Goal: Download file/media: Obtain a digital file from the website

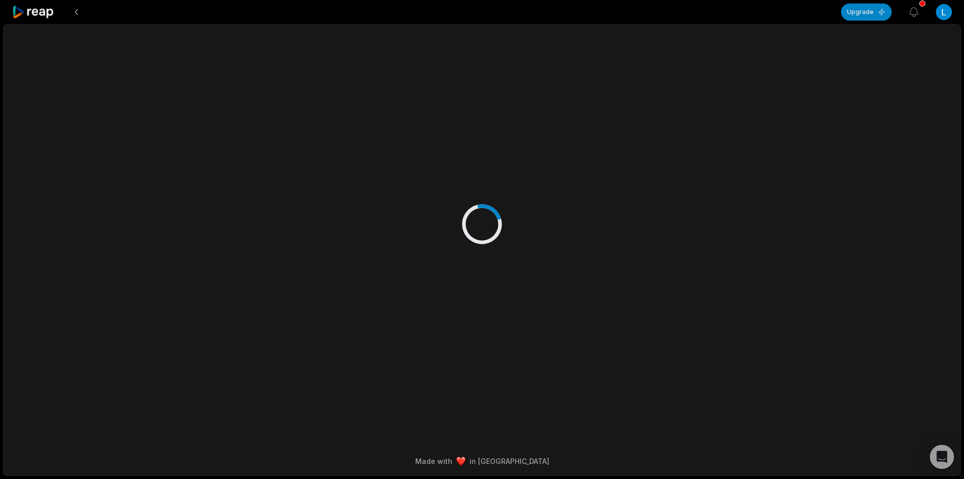
click at [38, 12] on icon at bounding box center [33, 13] width 43 height 14
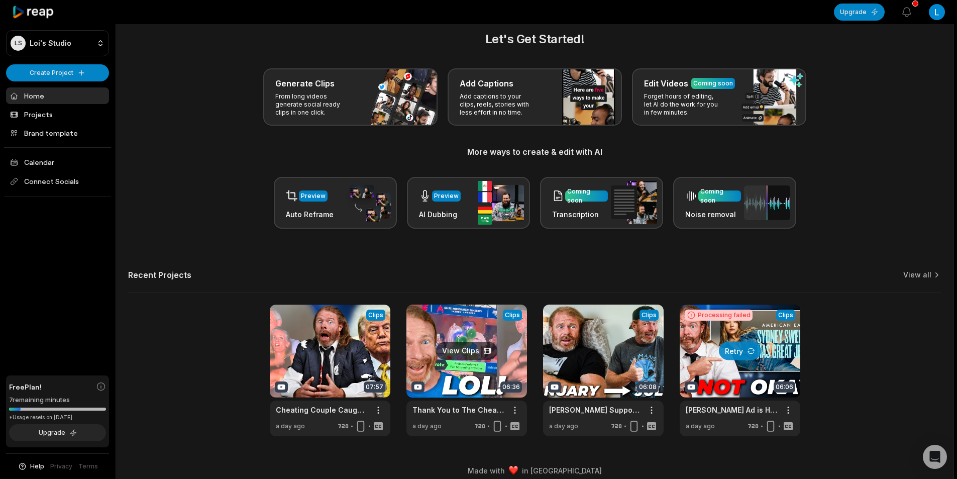
scroll to position [23, 0]
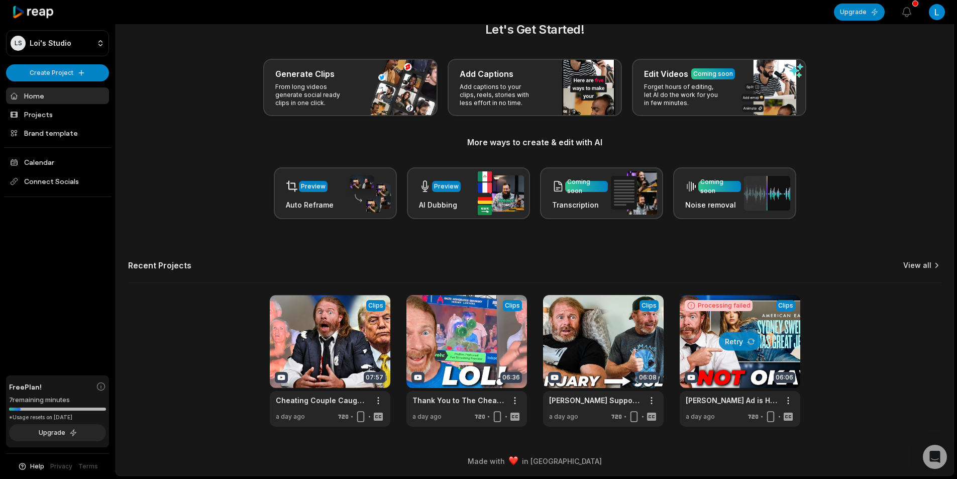
click at [919, 268] on link "View all" at bounding box center [917, 265] width 28 height 10
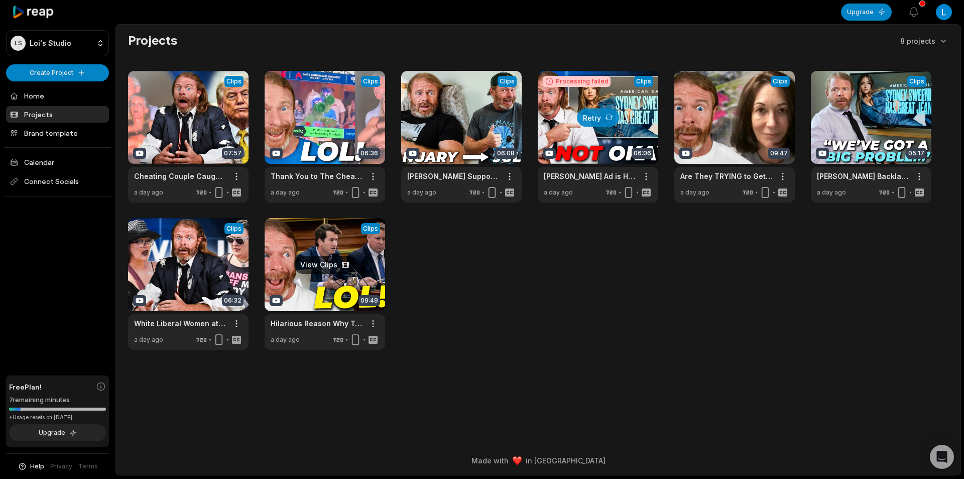
click at [352, 274] on link at bounding box center [325, 284] width 121 height 132
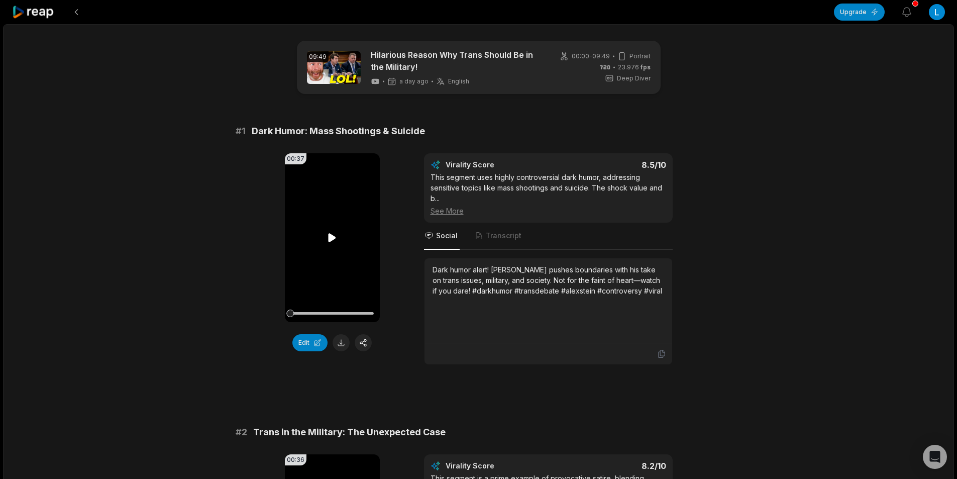
scroll to position [50, 0]
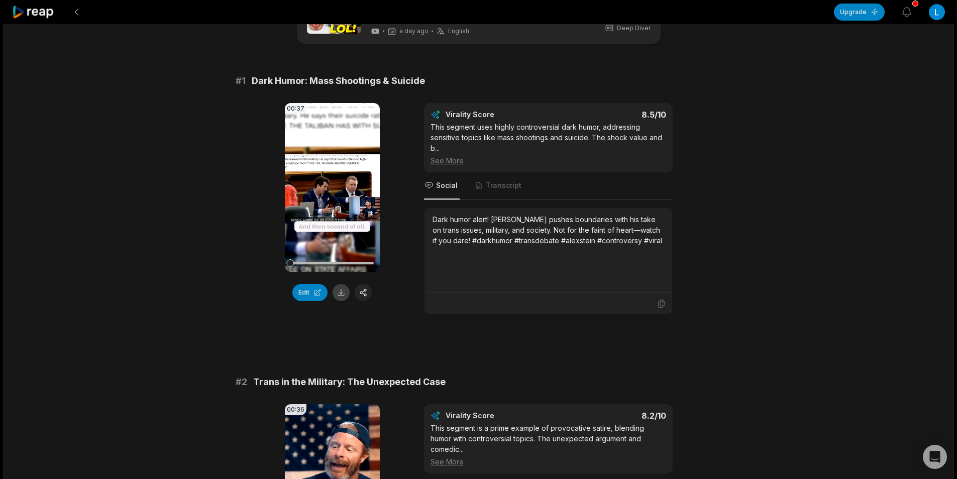
click at [340, 295] on button at bounding box center [340, 292] width 17 height 17
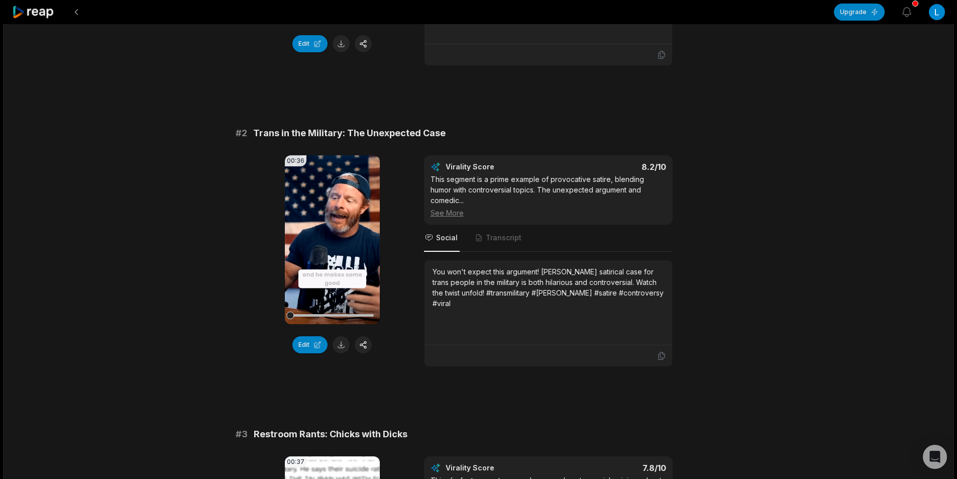
scroll to position [301, 0]
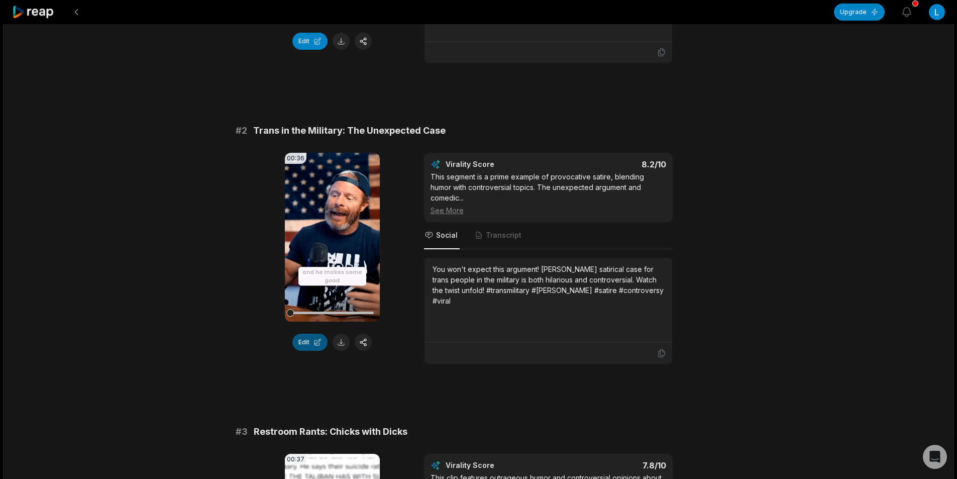
click at [337, 345] on button at bounding box center [340, 341] width 17 height 17
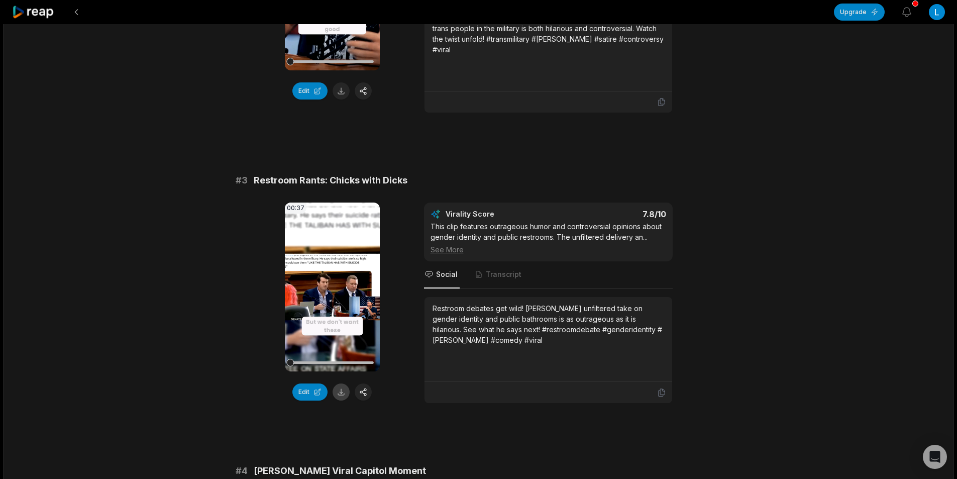
click at [339, 383] on button at bounding box center [340, 391] width 17 height 17
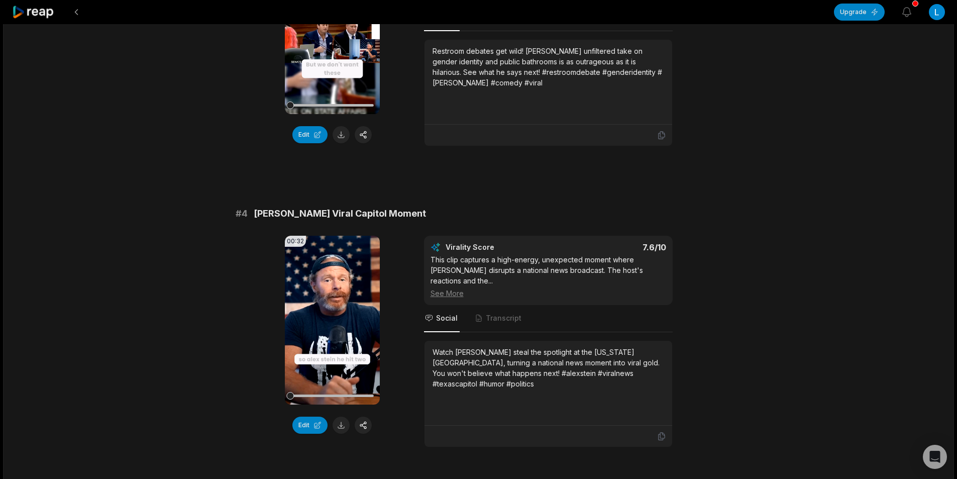
scroll to position [1055, 0]
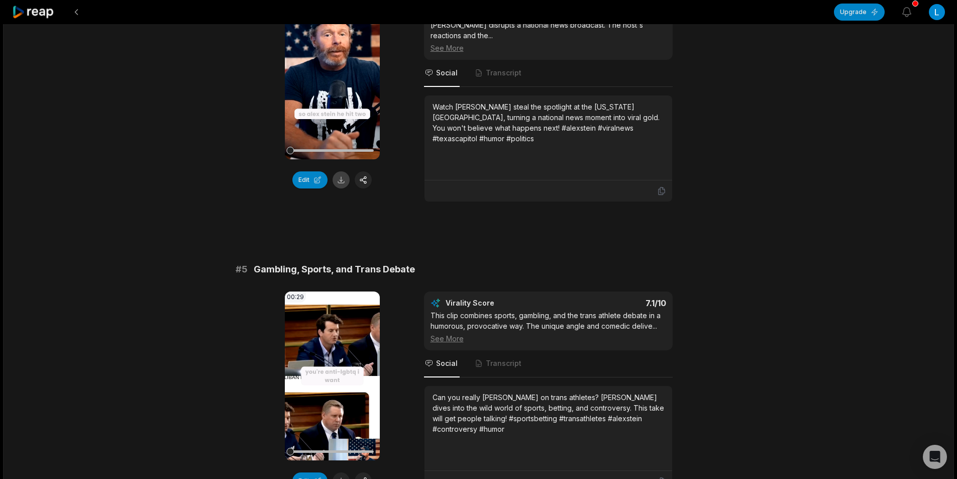
click at [340, 171] on button at bounding box center [340, 179] width 17 height 17
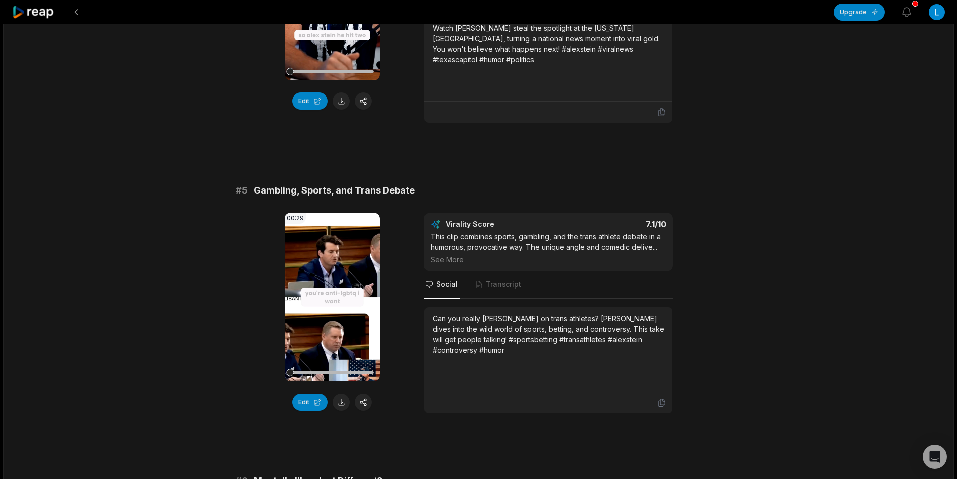
scroll to position [1205, 0]
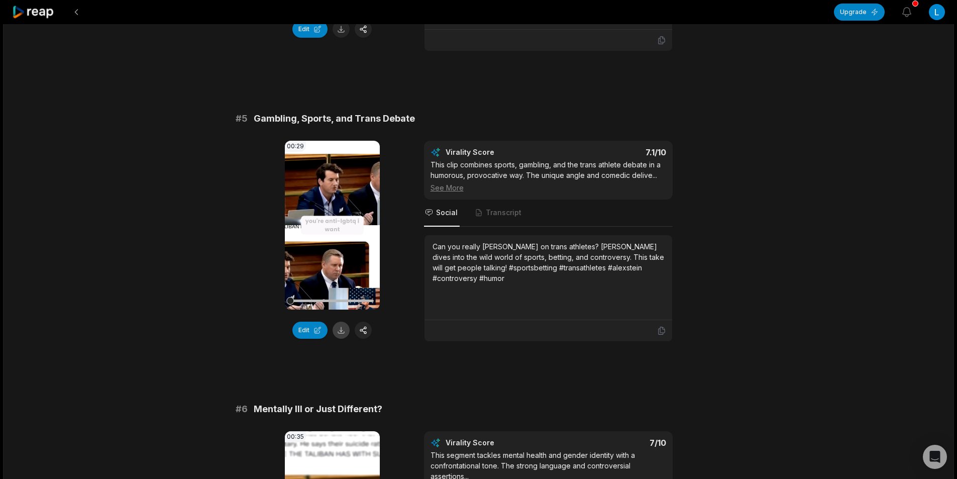
click at [337, 326] on button at bounding box center [340, 329] width 17 height 17
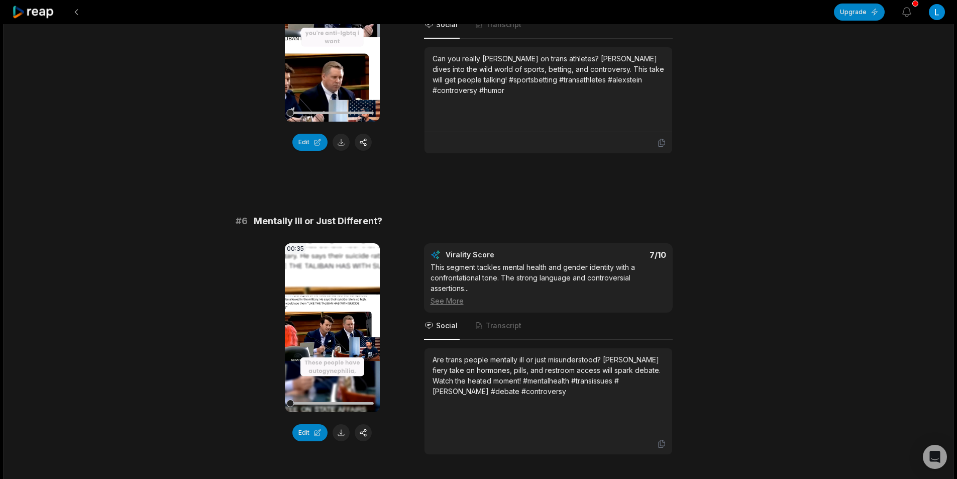
scroll to position [1406, 0]
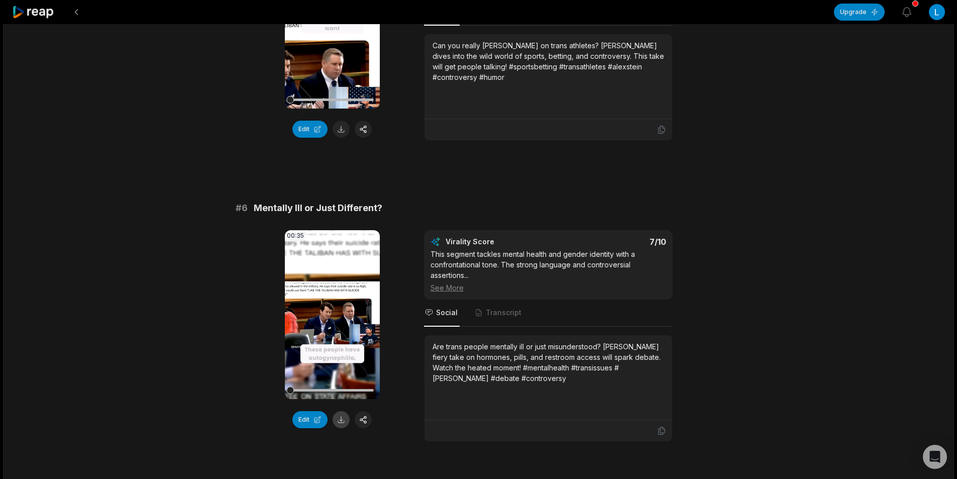
click at [338, 411] on button at bounding box center [340, 419] width 17 height 17
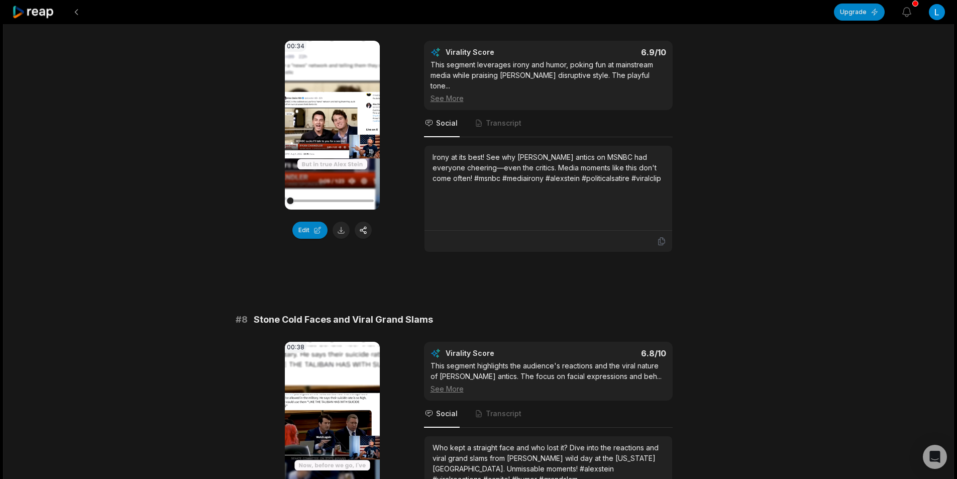
scroll to position [1909, 0]
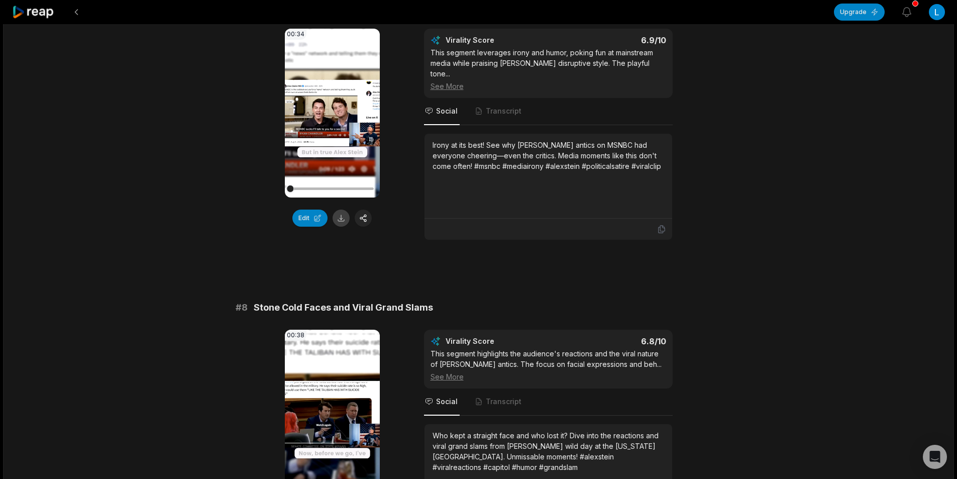
click at [341, 212] on button at bounding box center [340, 217] width 17 height 17
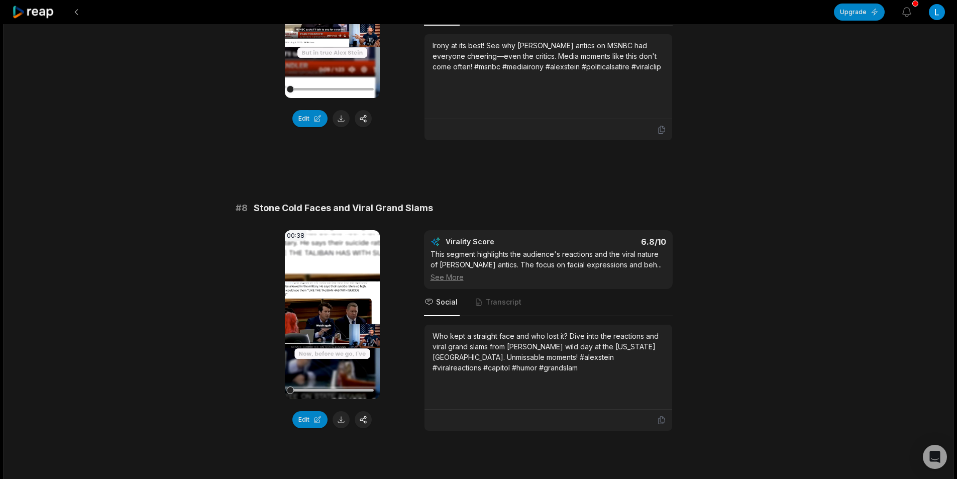
scroll to position [2009, 0]
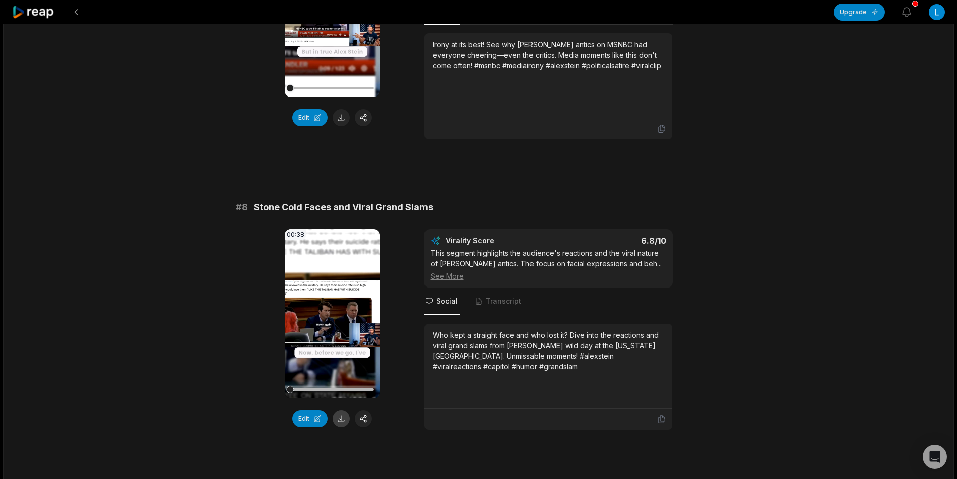
click at [337, 410] on button at bounding box center [340, 418] width 17 height 17
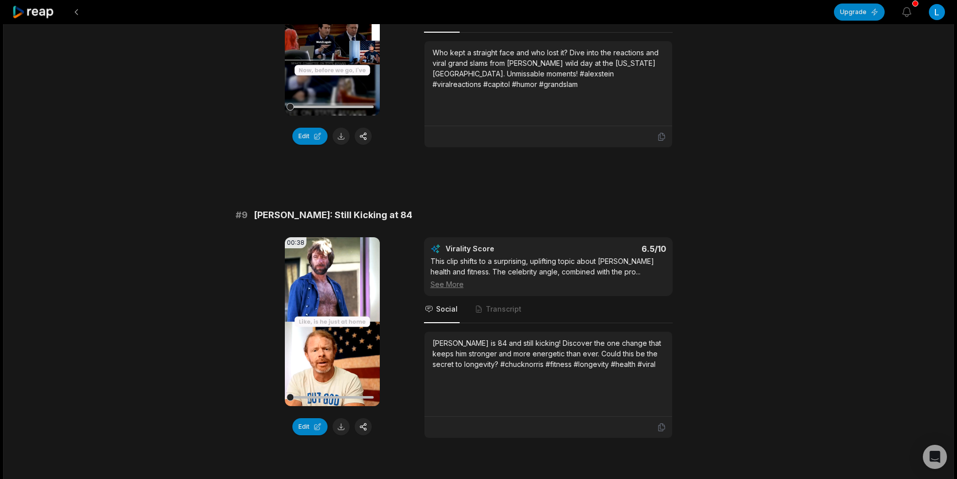
scroll to position [2361, 0]
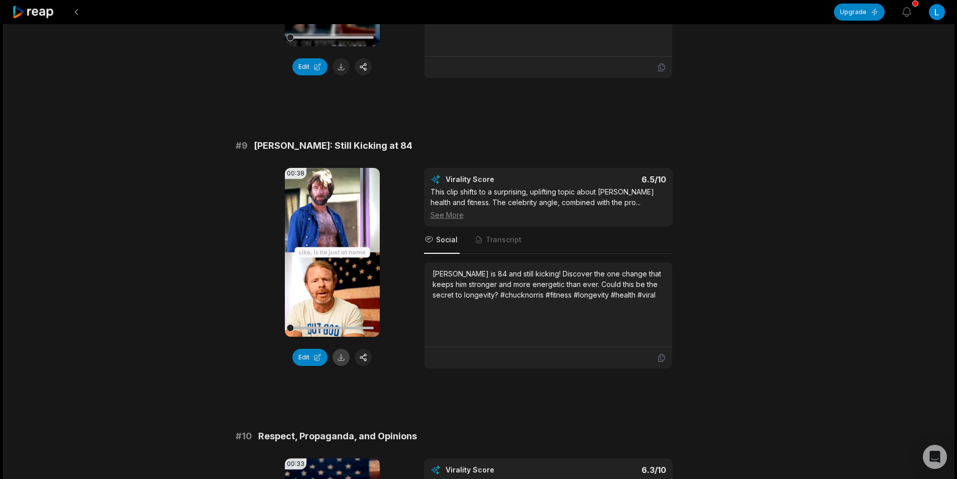
click at [340, 349] on button at bounding box center [340, 357] width 17 height 17
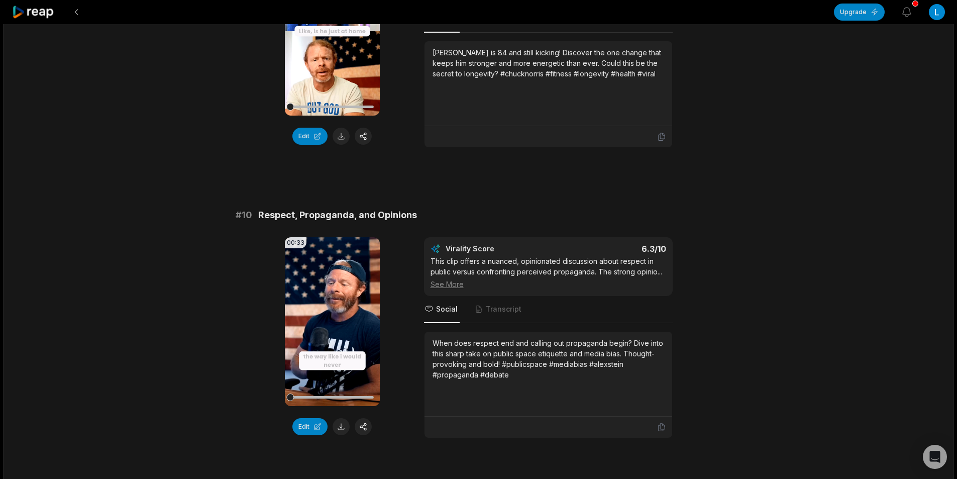
scroll to position [2596, 0]
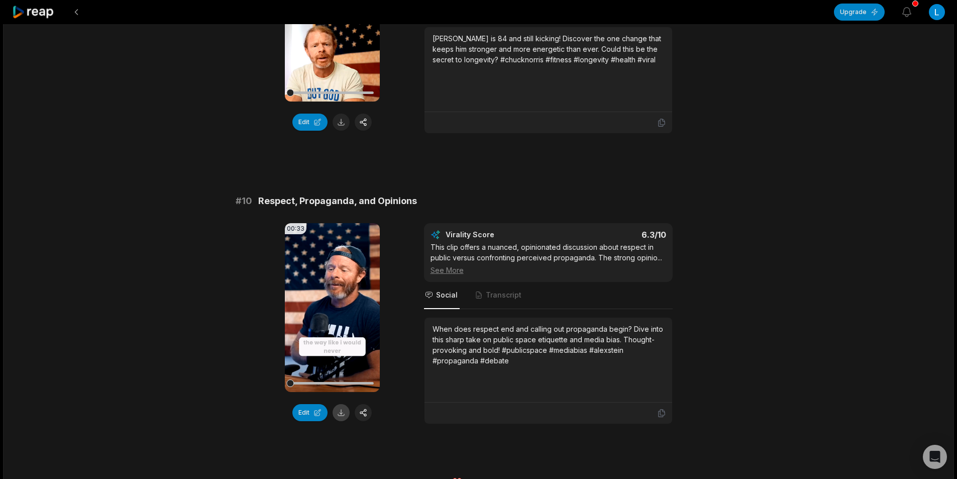
click at [339, 404] on button at bounding box center [340, 412] width 17 height 17
click at [82, 9] on button at bounding box center [76, 12] width 18 height 18
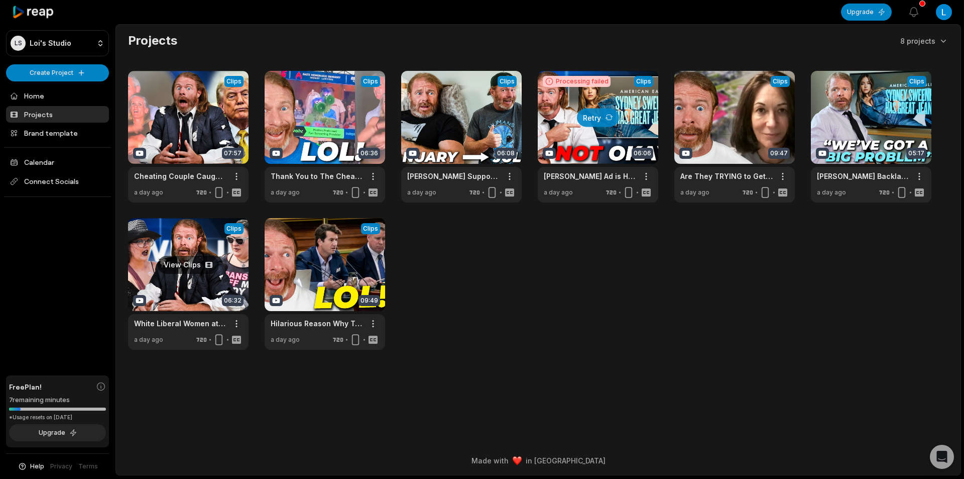
click at [210, 275] on link at bounding box center [188, 284] width 121 height 132
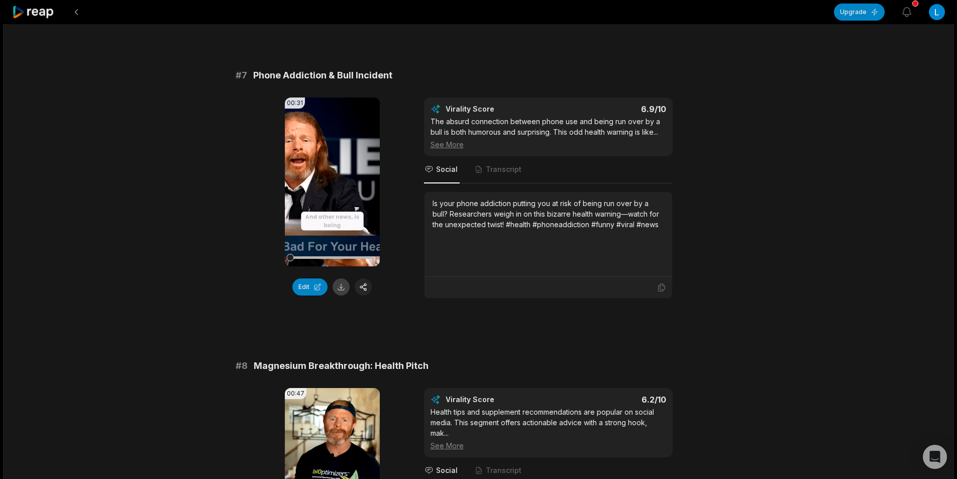
click at [343, 295] on button at bounding box center [340, 286] width 17 height 17
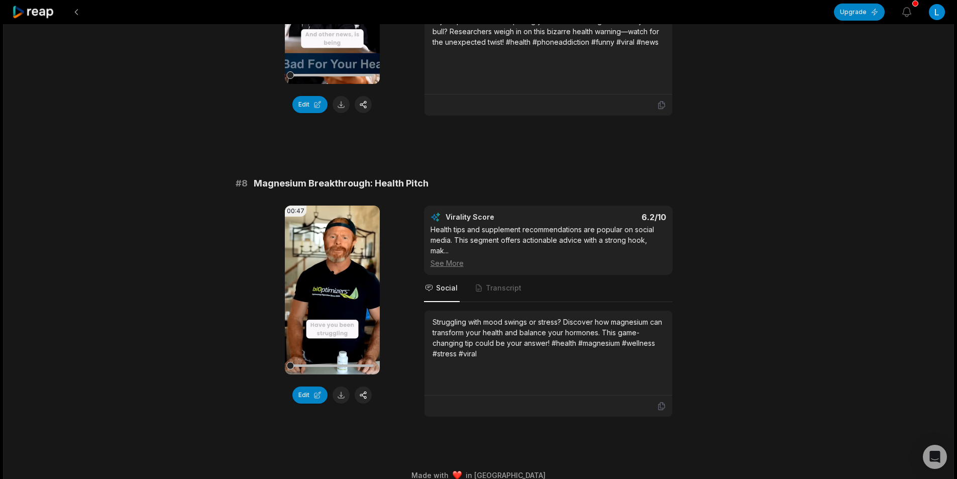
scroll to position [2009, 0]
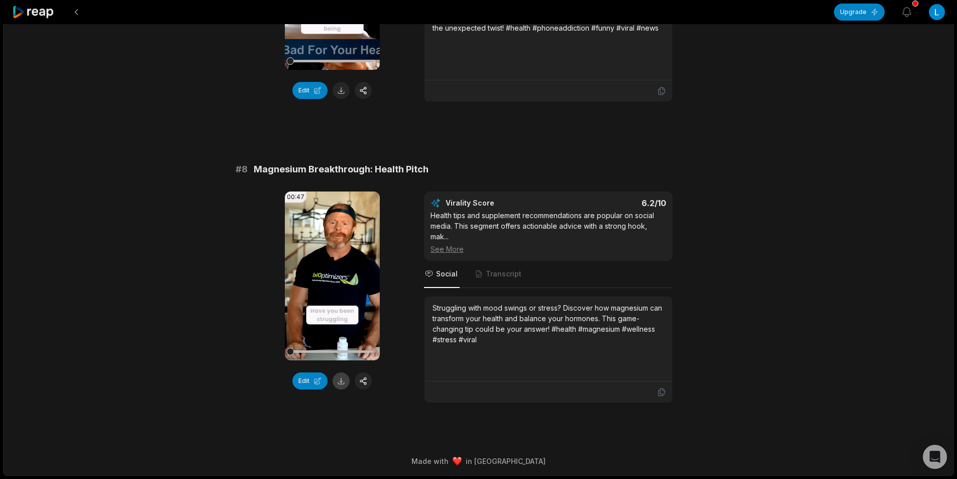
click at [346, 389] on button at bounding box center [340, 380] width 17 height 17
click at [70, 12] on button at bounding box center [76, 12] width 18 height 18
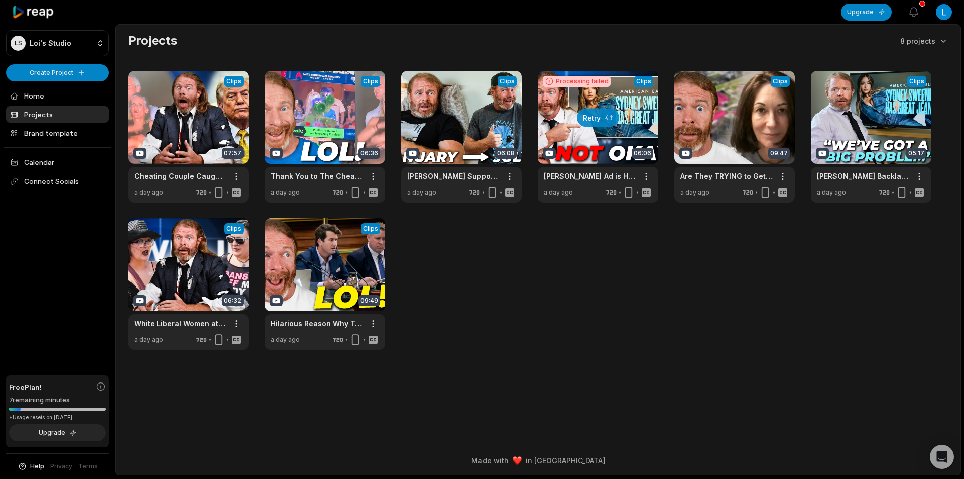
click at [559, 296] on div "View Clips Clips 07:57 Cheating Couple Caught! Treason, and Epstein Hoax - News…" at bounding box center [538, 210] width 821 height 279
click at [870, 140] on link at bounding box center [871, 137] width 121 height 132
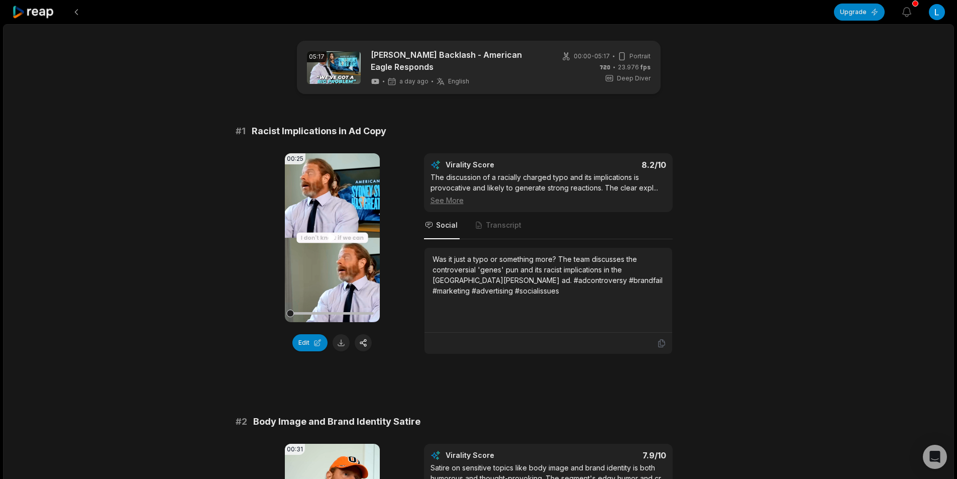
scroll to position [100, 0]
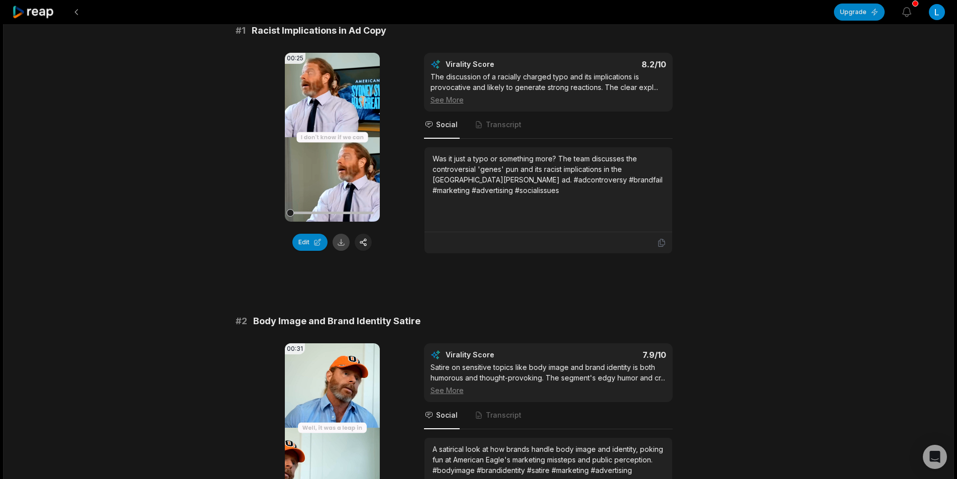
click at [342, 243] on button at bounding box center [340, 242] width 17 height 17
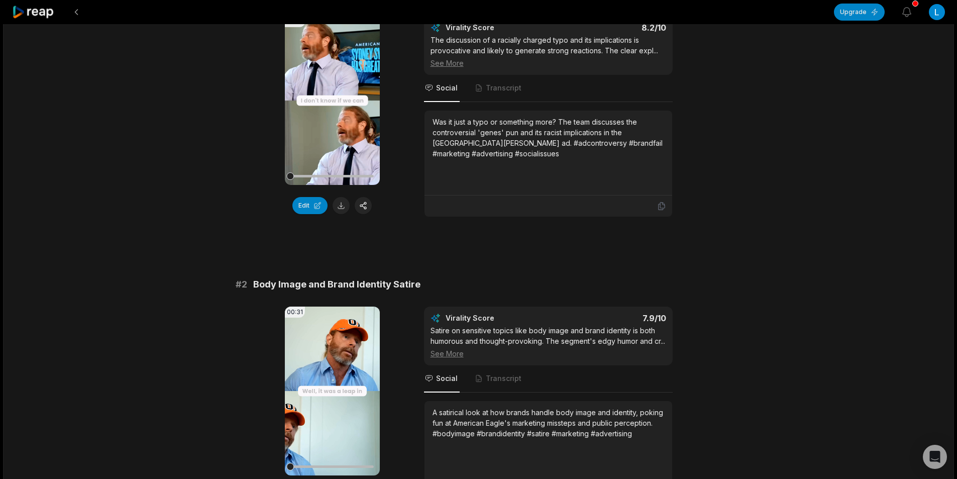
scroll to position [301, 0]
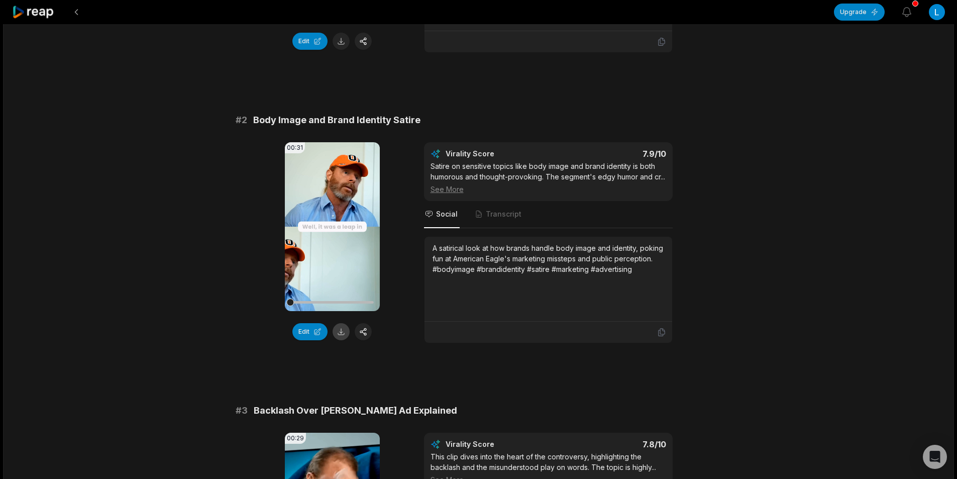
click at [347, 332] on button at bounding box center [340, 331] width 17 height 17
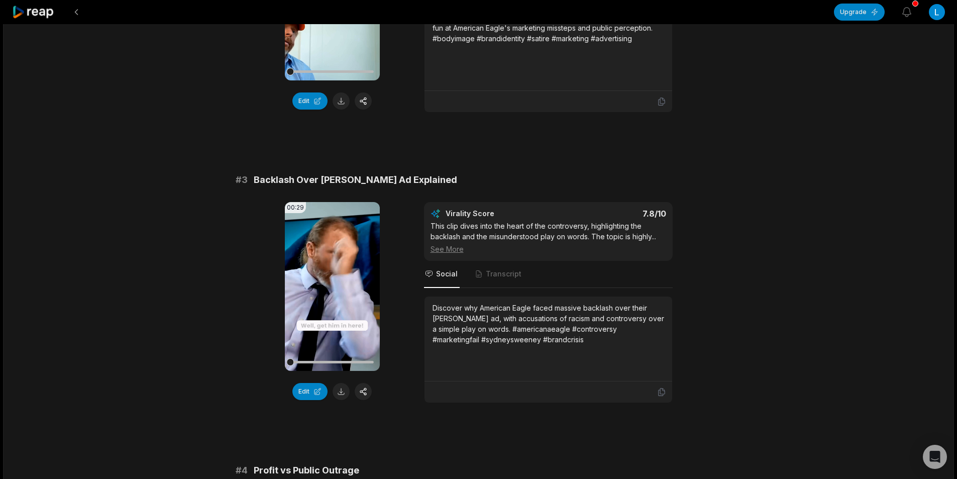
scroll to position [552, 0]
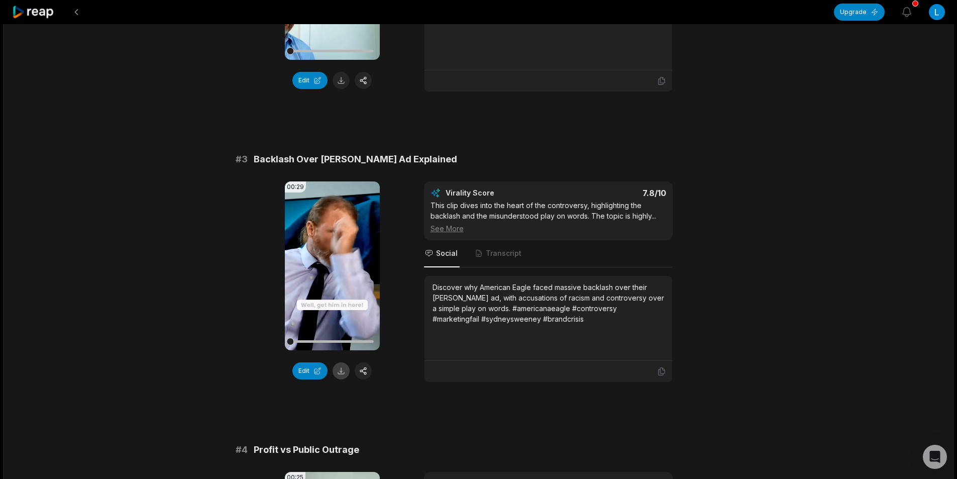
click at [335, 368] on button at bounding box center [340, 370] width 17 height 17
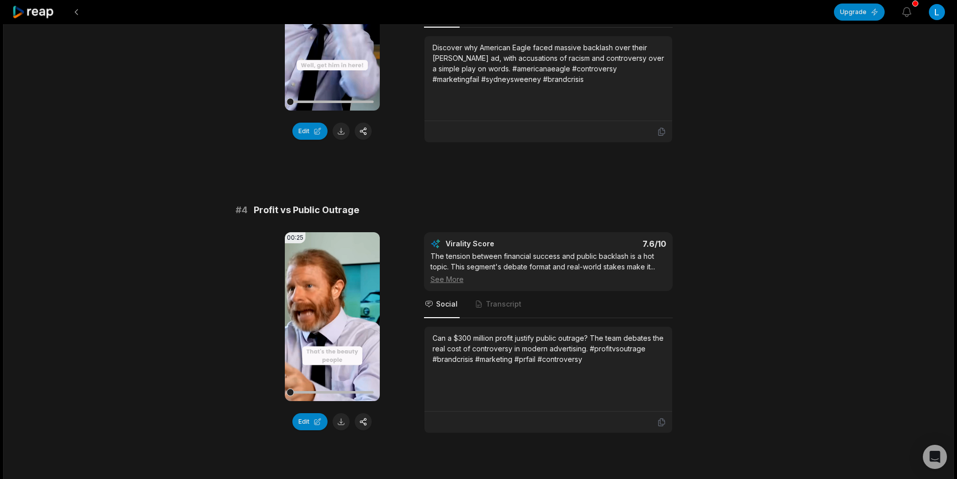
scroll to position [854, 0]
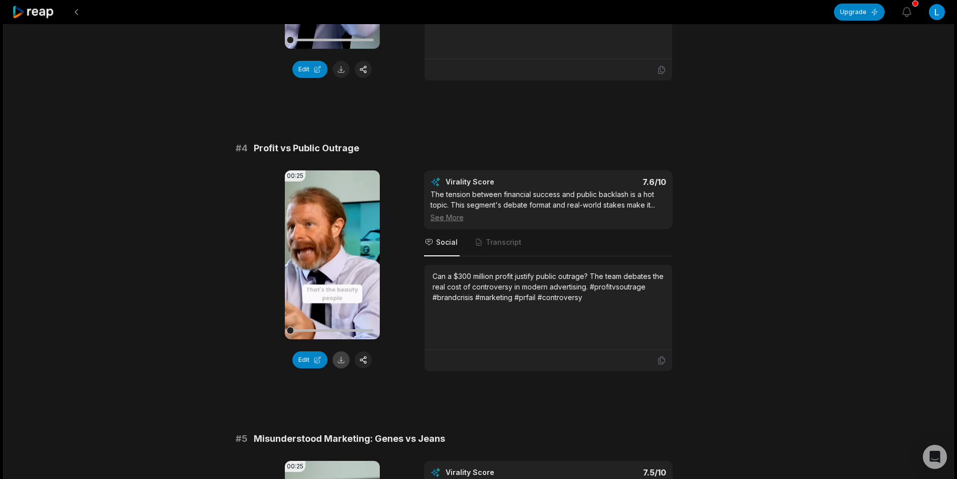
click at [344, 363] on button at bounding box center [340, 359] width 17 height 17
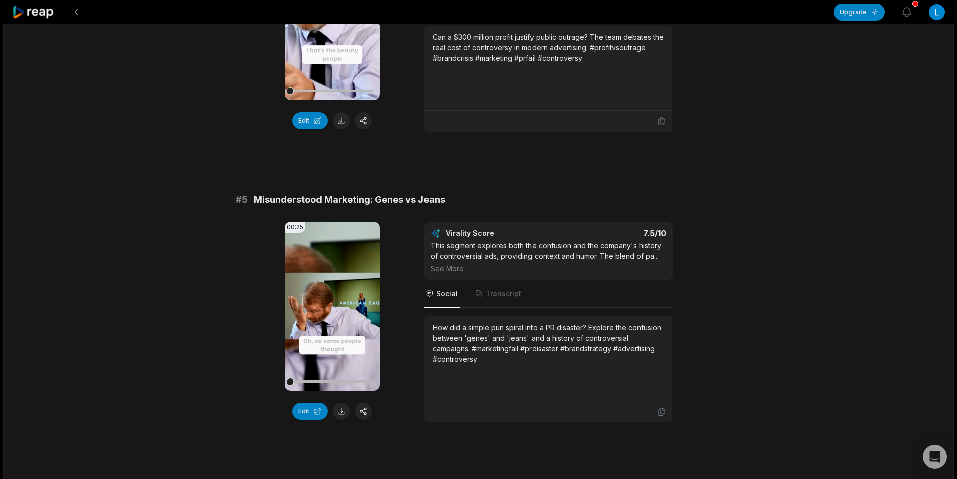
scroll to position [1105, 0]
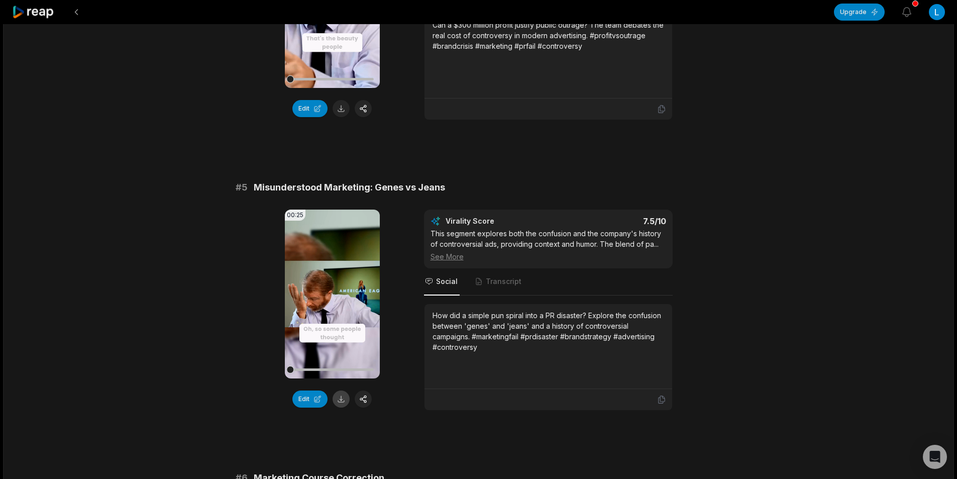
click at [344, 397] on button at bounding box center [340, 398] width 17 height 17
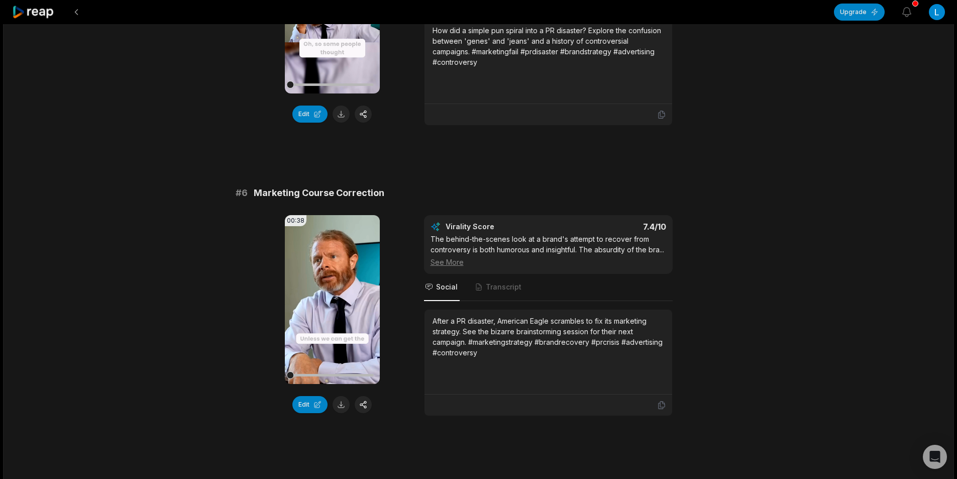
scroll to position [1406, 0]
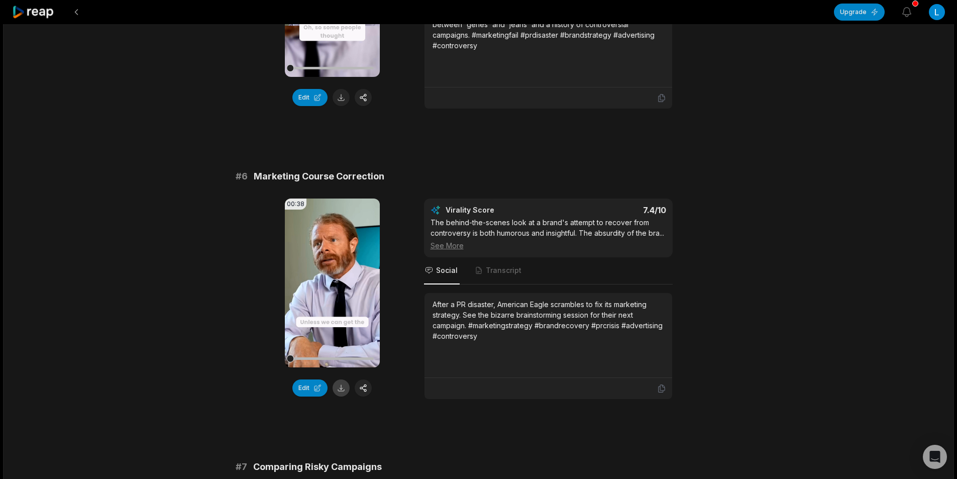
click at [340, 384] on button at bounding box center [340, 387] width 17 height 17
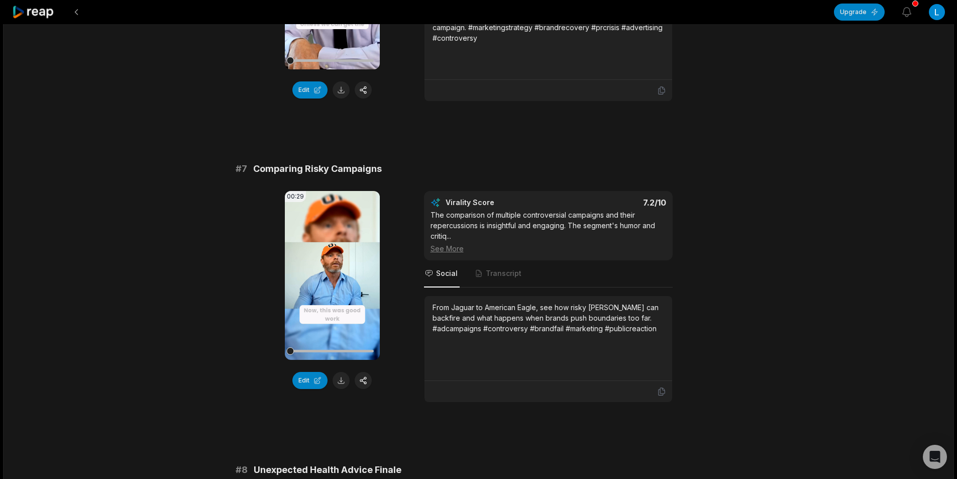
scroll to position [1708, 0]
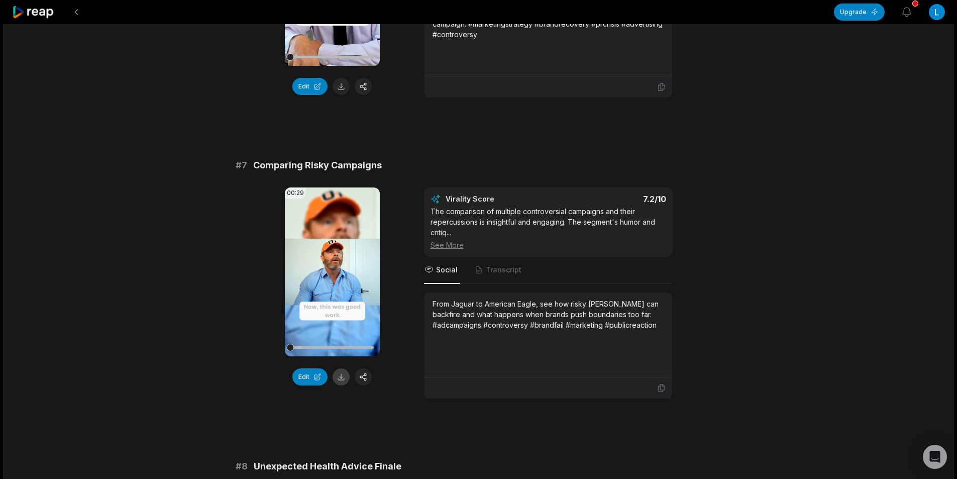
click at [340, 385] on button at bounding box center [340, 376] width 17 height 17
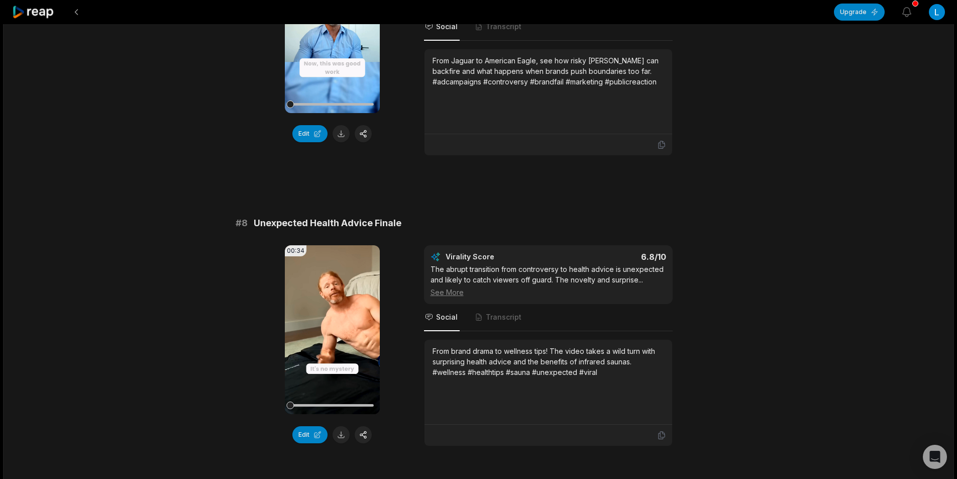
scroll to position [1959, 0]
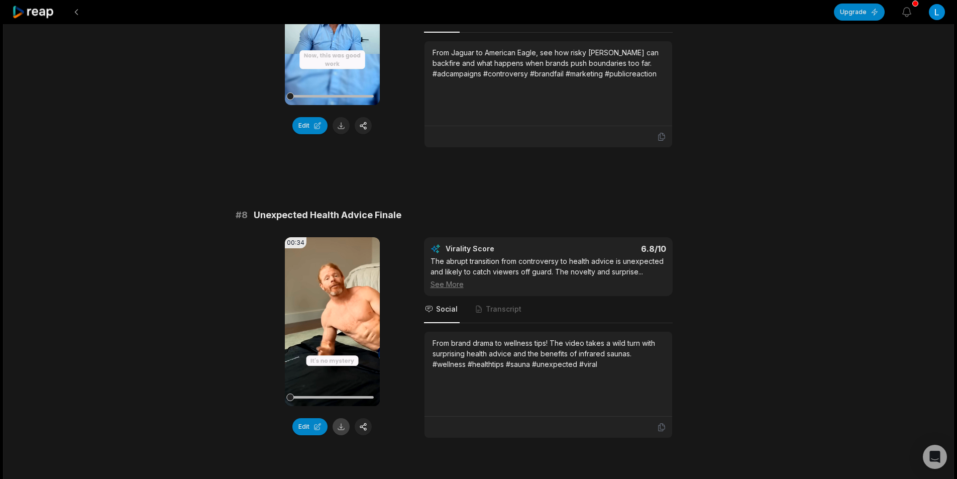
click at [341, 435] on button at bounding box center [340, 426] width 17 height 17
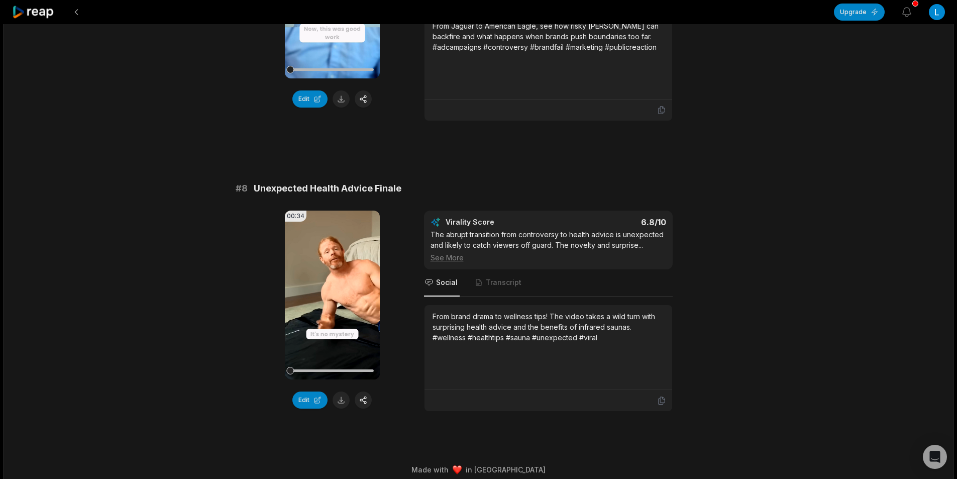
scroll to position [2005, 0]
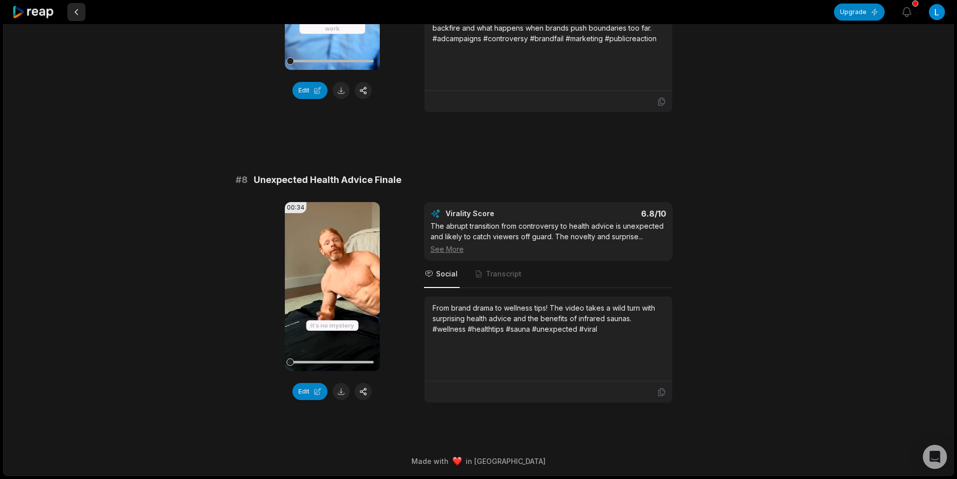
click at [79, 12] on button at bounding box center [76, 12] width 18 height 18
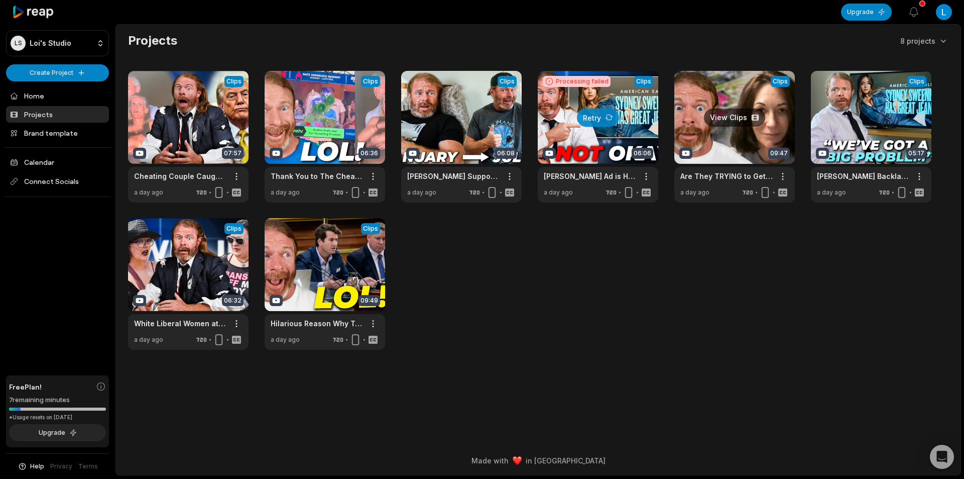
click at [722, 145] on link at bounding box center [735, 137] width 121 height 132
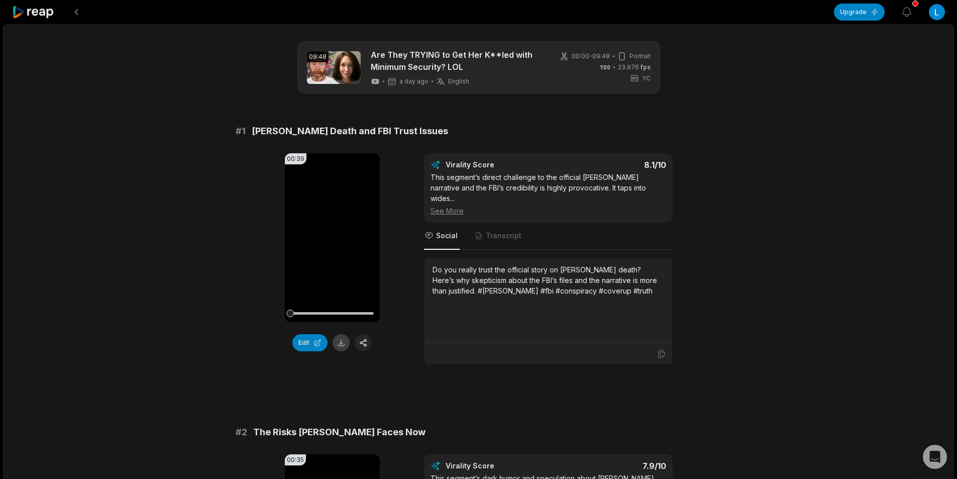
click at [341, 348] on button at bounding box center [340, 342] width 17 height 17
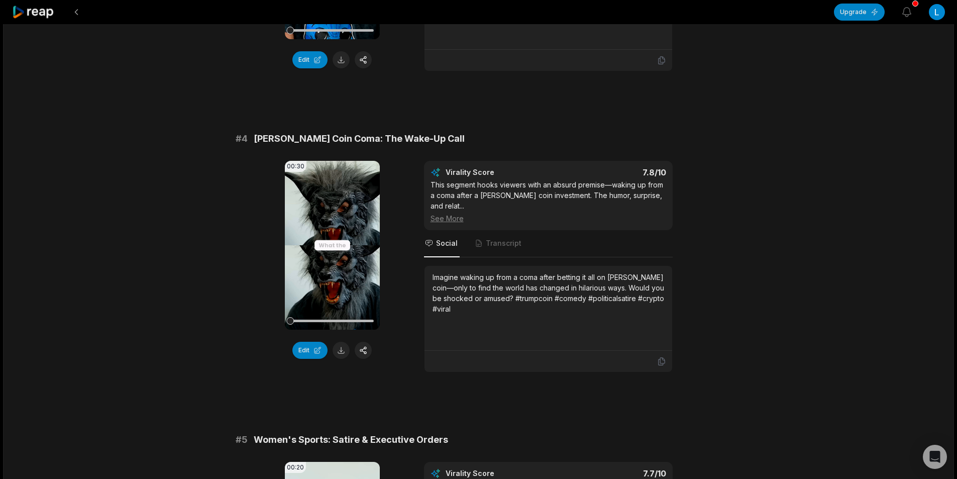
scroll to position [904, 0]
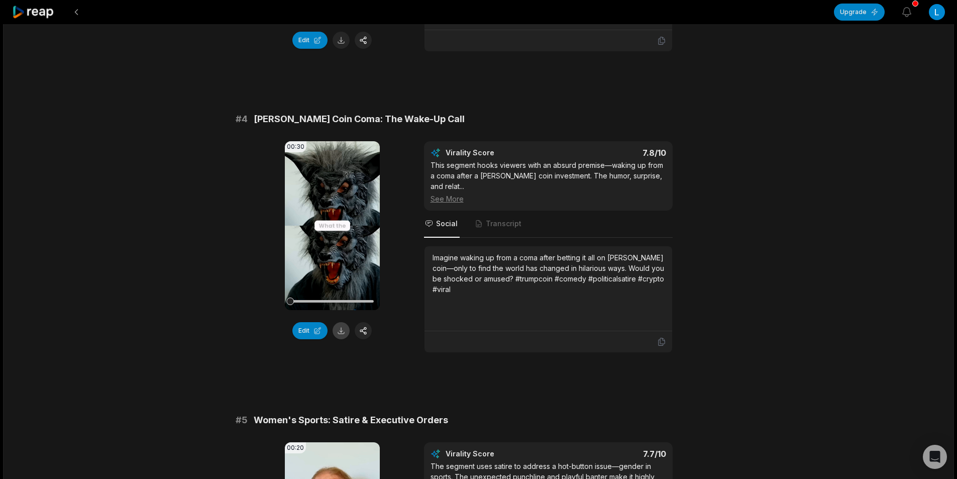
click at [340, 323] on button at bounding box center [340, 330] width 17 height 17
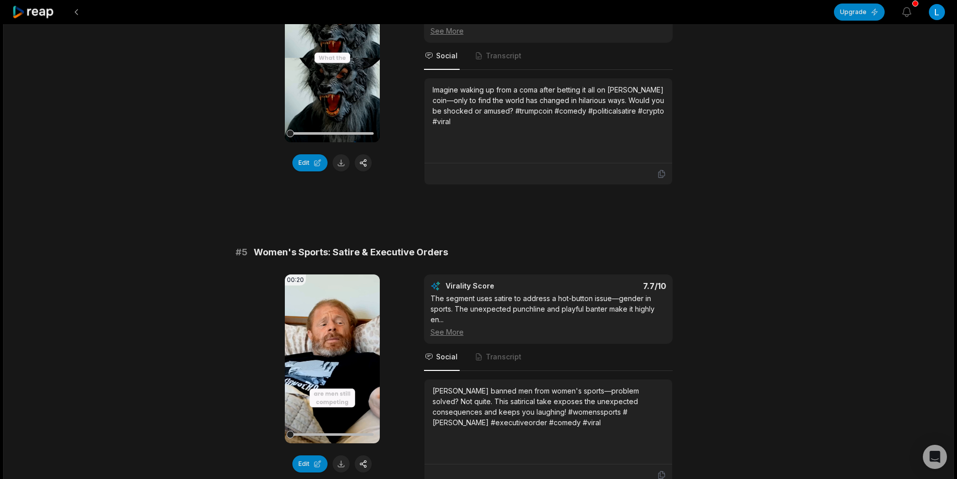
scroll to position [1105, 0]
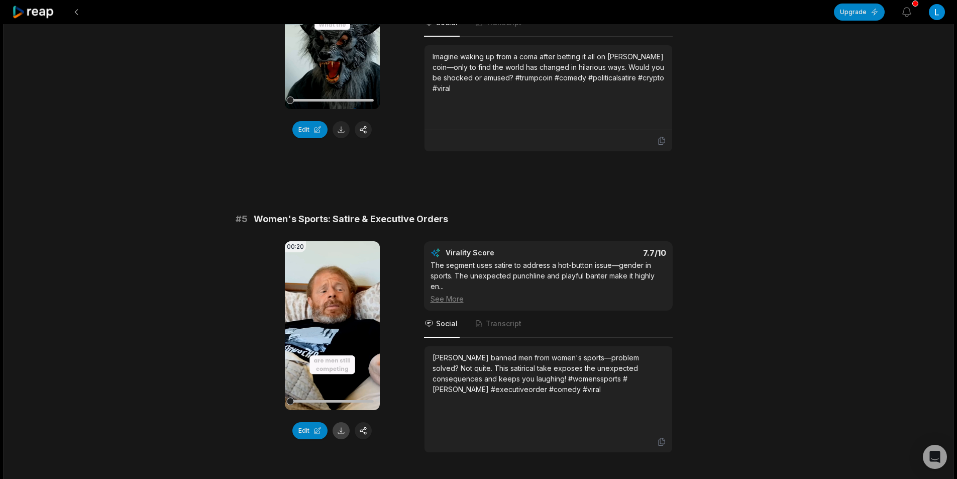
click at [339, 422] on button at bounding box center [340, 430] width 17 height 17
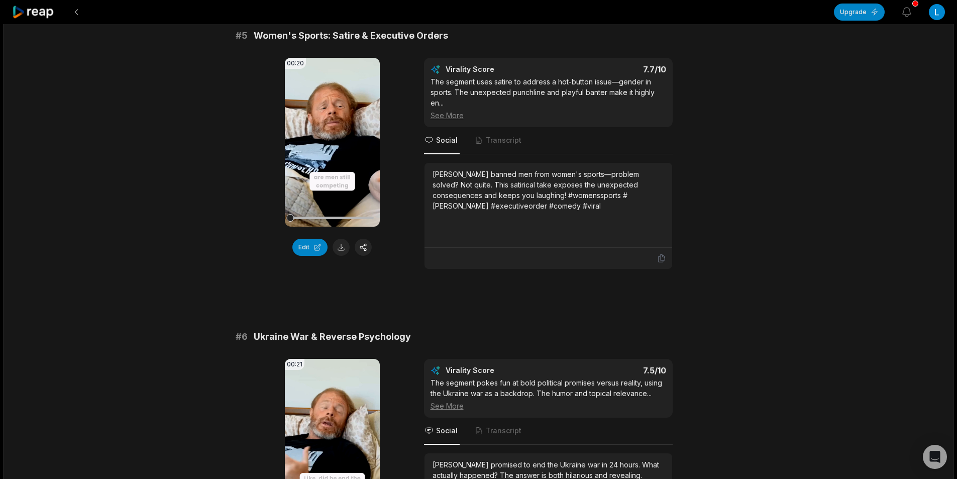
scroll to position [1406, 0]
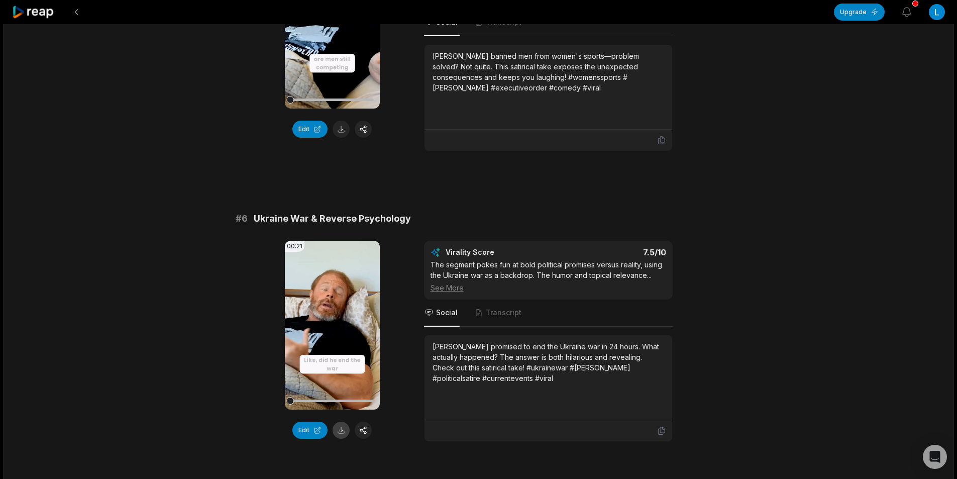
click at [343, 421] on button at bounding box center [340, 429] width 17 height 17
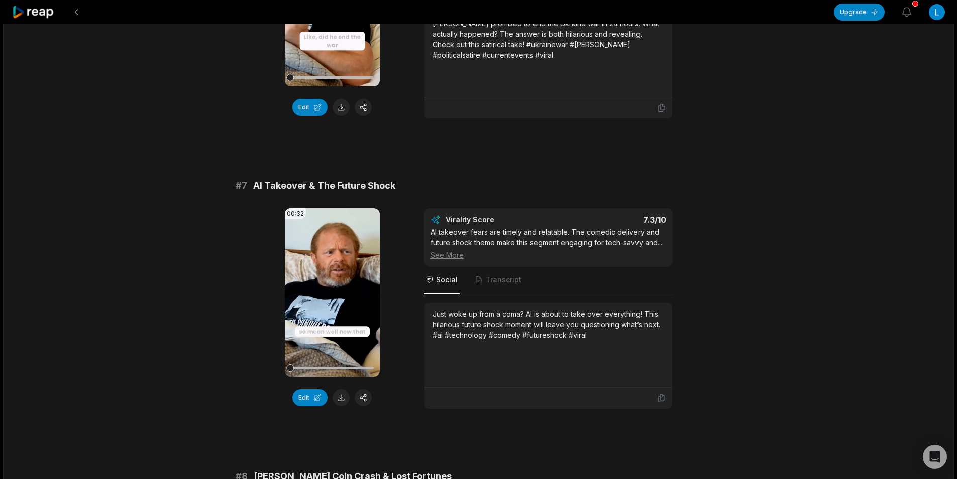
scroll to position [1758, 0]
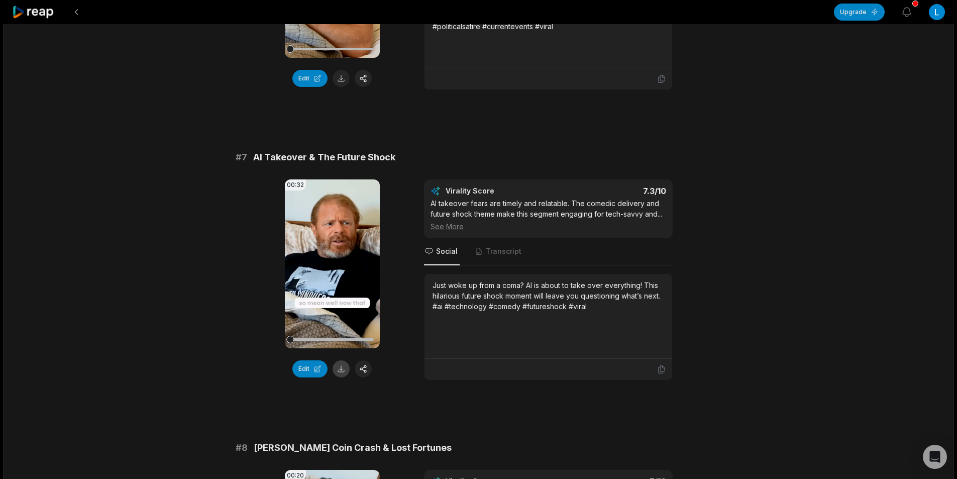
click at [344, 360] on button at bounding box center [340, 368] width 17 height 17
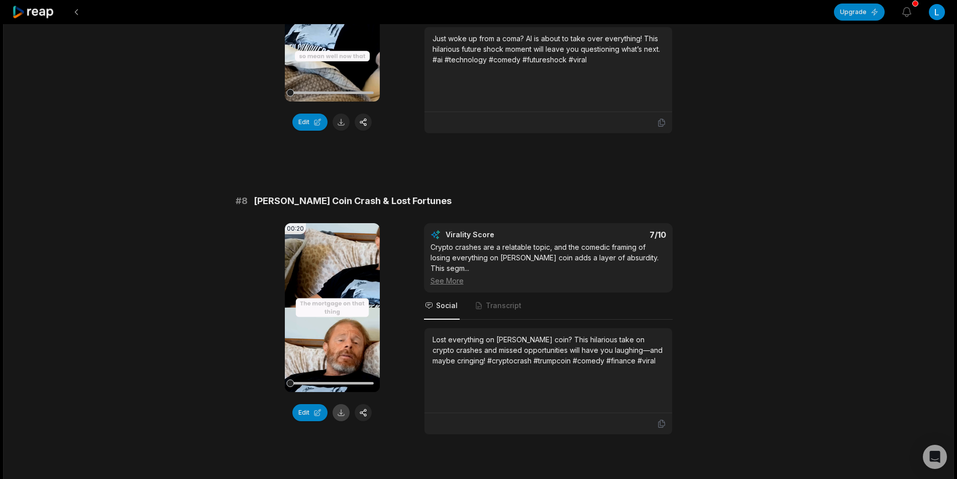
click at [343, 404] on button at bounding box center [340, 412] width 17 height 17
click at [78, 17] on button at bounding box center [76, 12] width 18 height 18
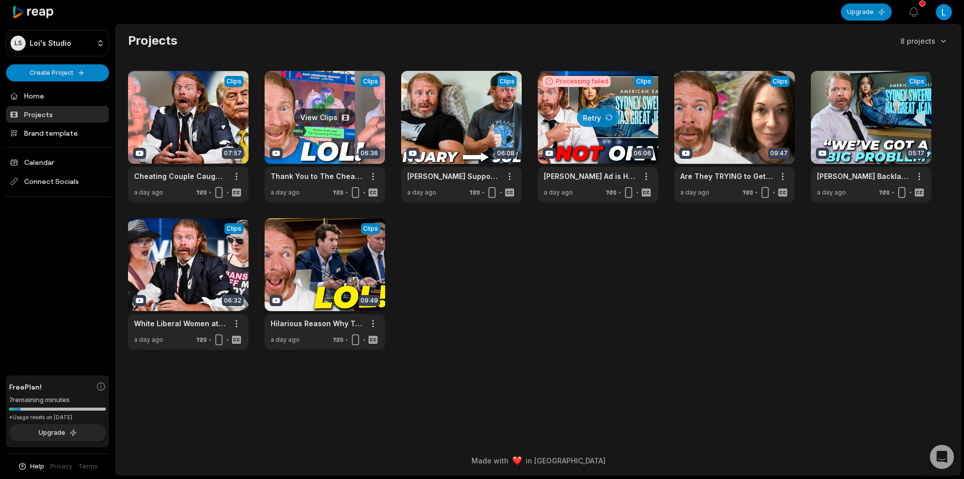
click at [371, 113] on link at bounding box center [325, 137] width 121 height 132
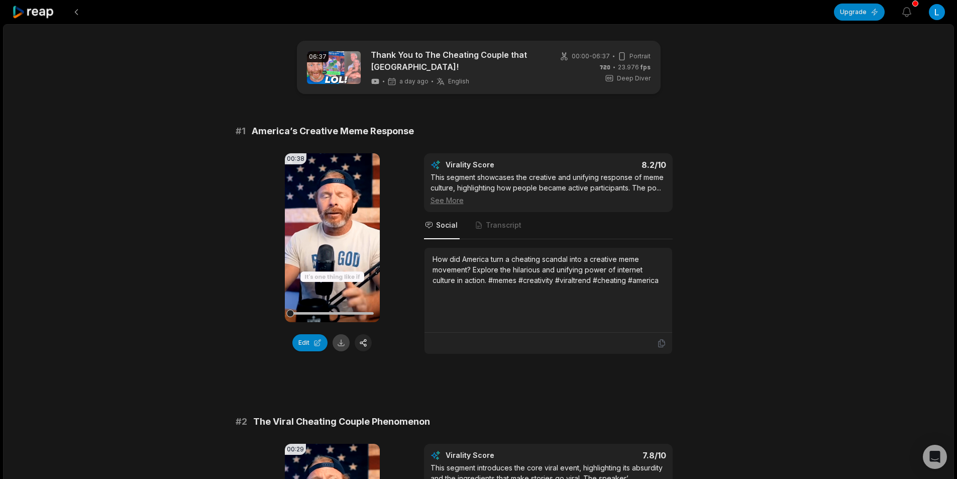
click at [345, 342] on button at bounding box center [340, 342] width 17 height 17
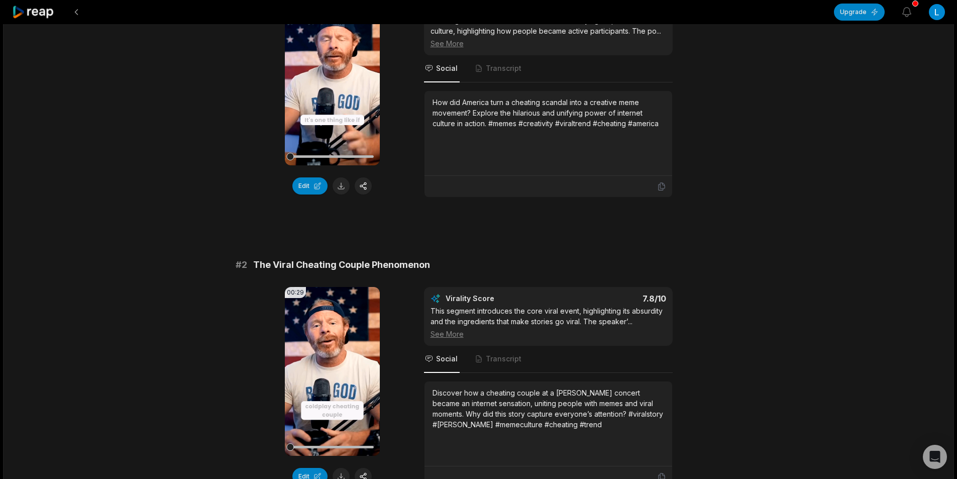
scroll to position [201, 0]
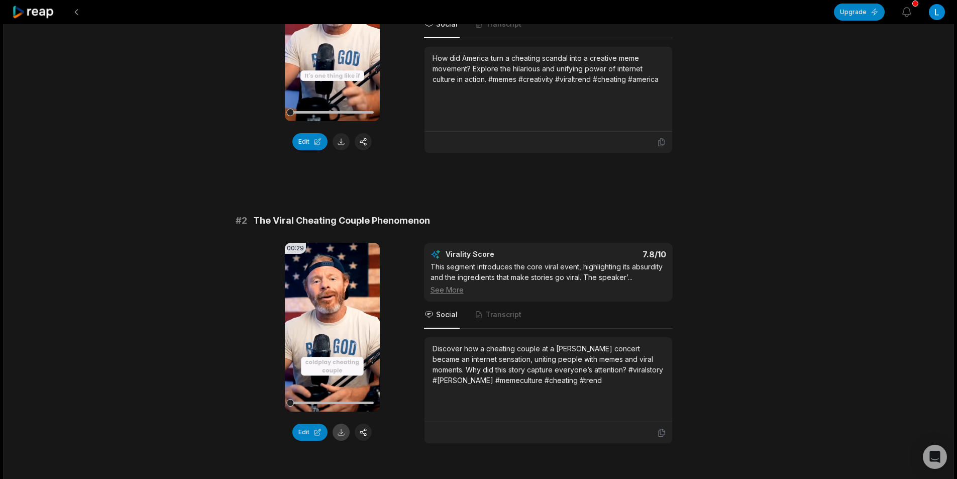
click at [343, 433] on button at bounding box center [340, 431] width 17 height 17
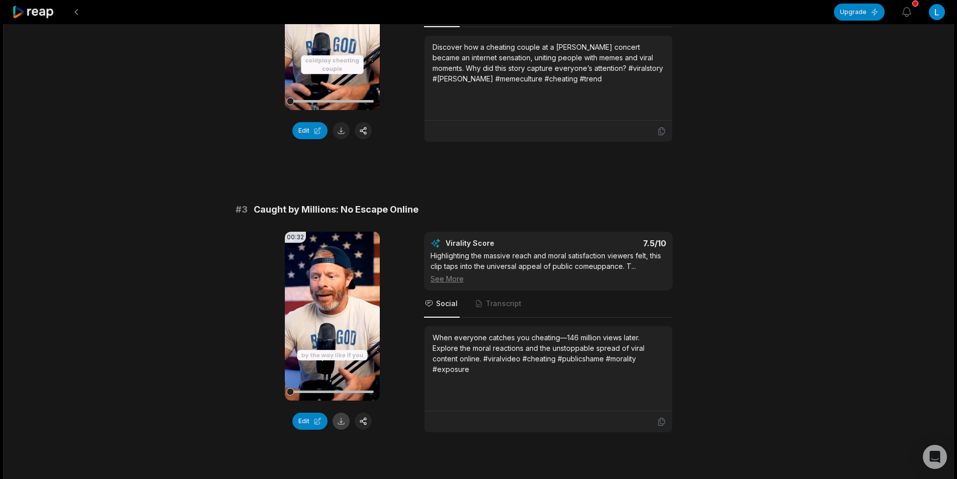
click at [344, 420] on button at bounding box center [340, 420] width 17 height 17
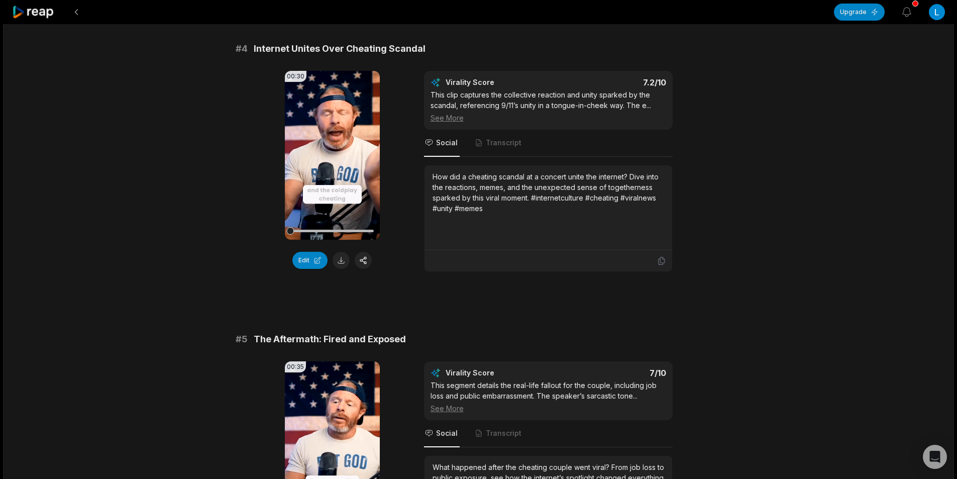
scroll to position [954, 0]
click at [342, 259] on button at bounding box center [340, 259] width 17 height 17
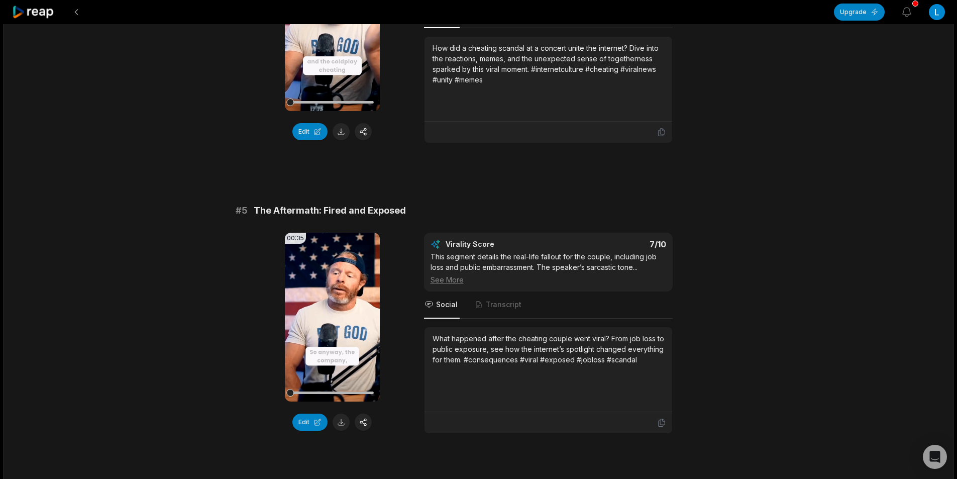
scroll to position [1205, 0]
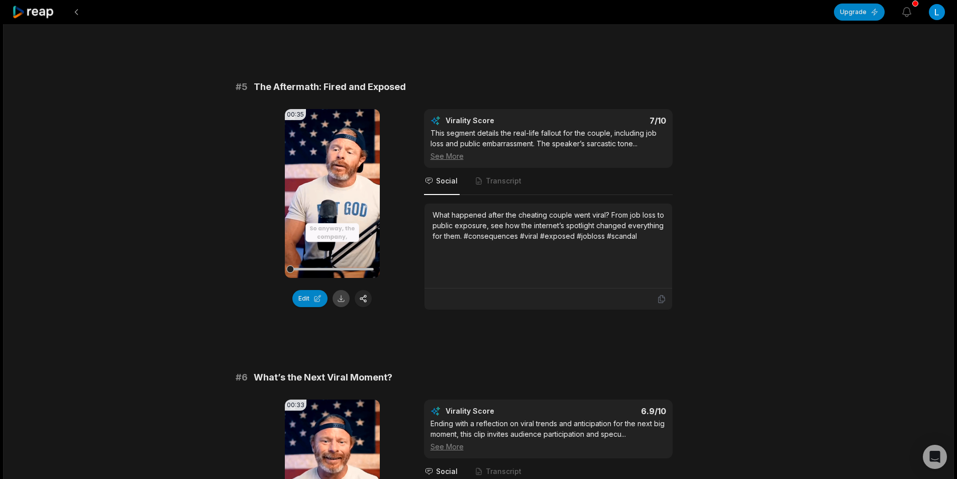
click at [342, 299] on button at bounding box center [340, 298] width 17 height 17
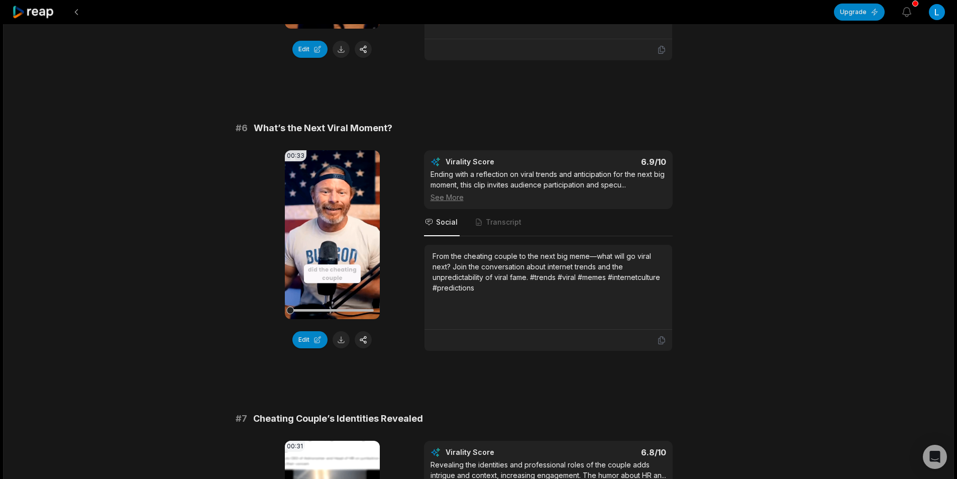
scroll to position [1457, 0]
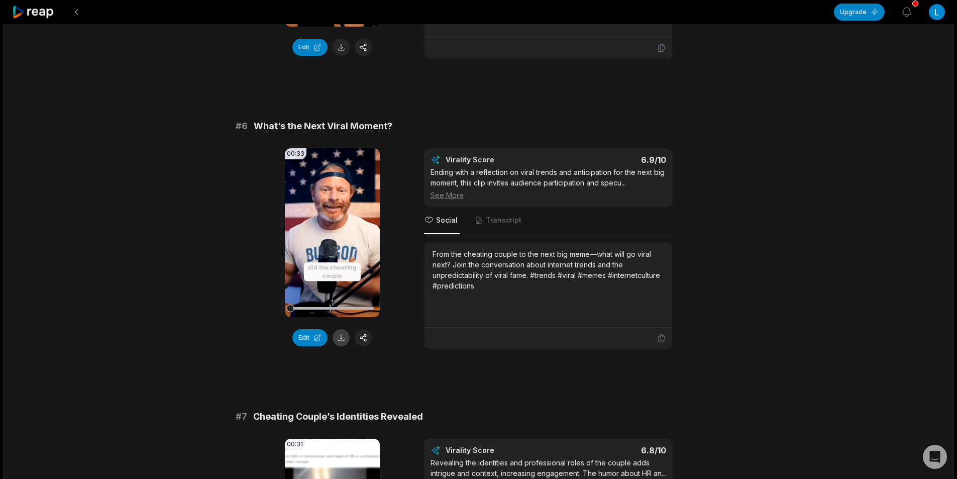
click at [338, 336] on button at bounding box center [340, 337] width 17 height 17
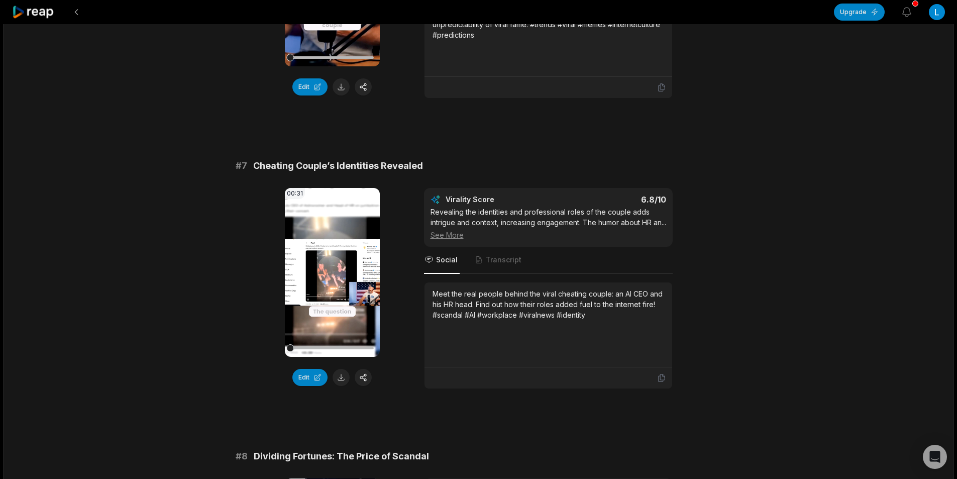
scroll to position [1708, 0]
click at [342, 377] on button at bounding box center [340, 376] width 17 height 17
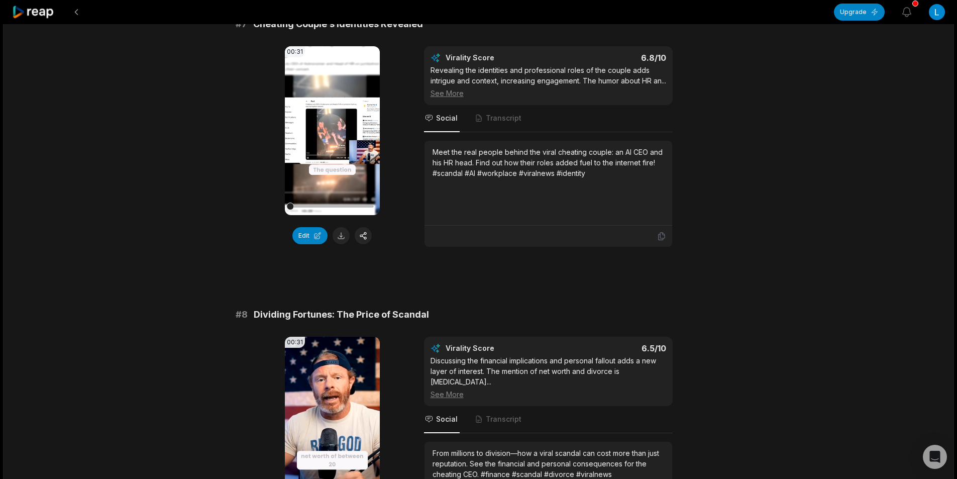
scroll to position [1959, 0]
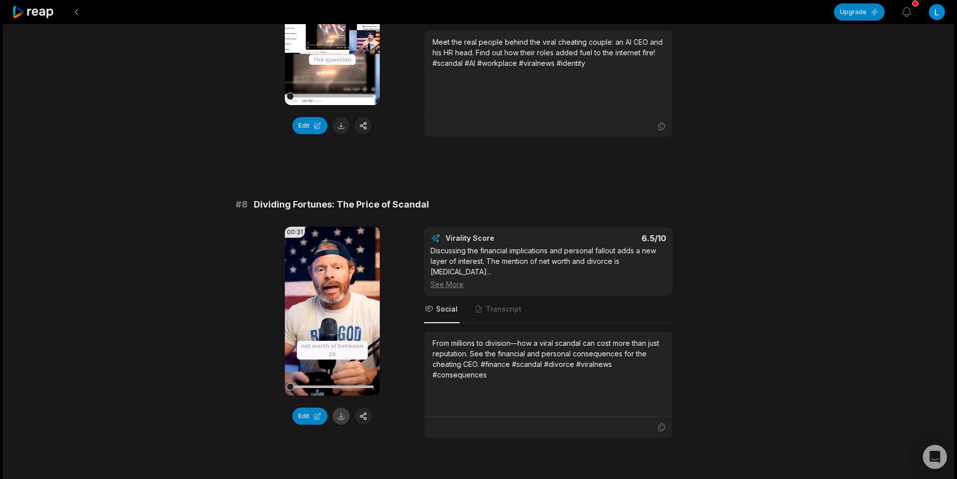
click at [344, 423] on button at bounding box center [340, 415] width 17 height 17
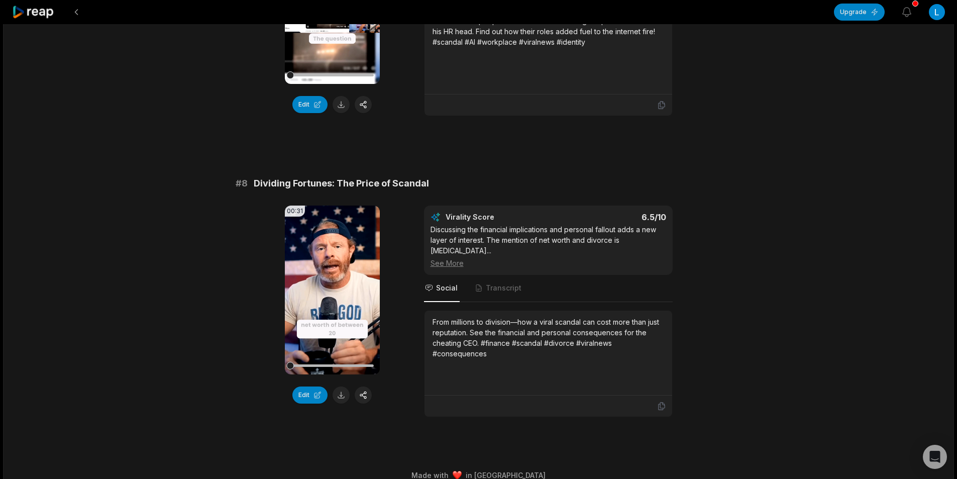
scroll to position [1994, 0]
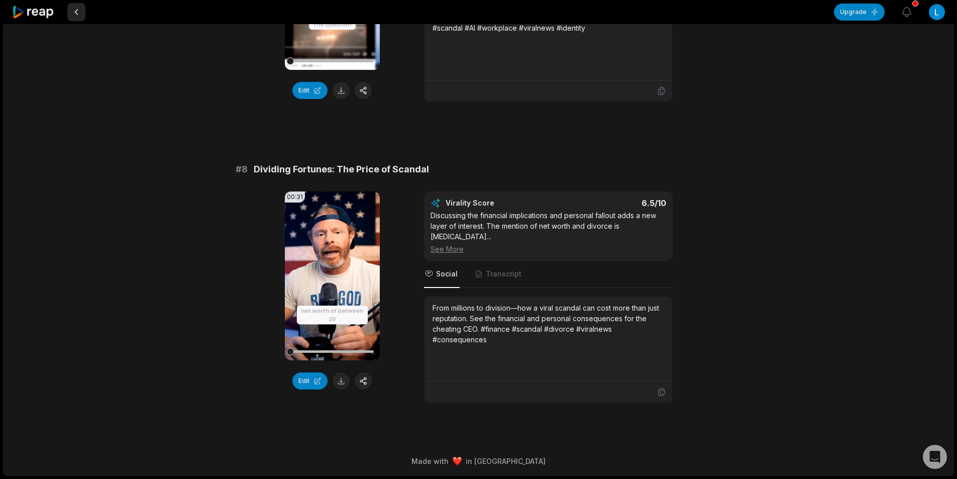
click at [76, 14] on button at bounding box center [76, 12] width 18 height 18
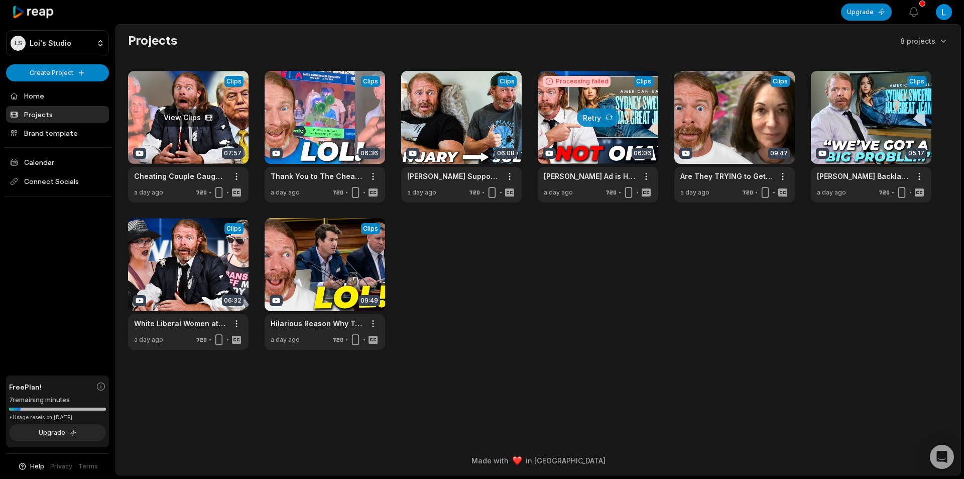
click at [193, 136] on link at bounding box center [188, 137] width 121 height 132
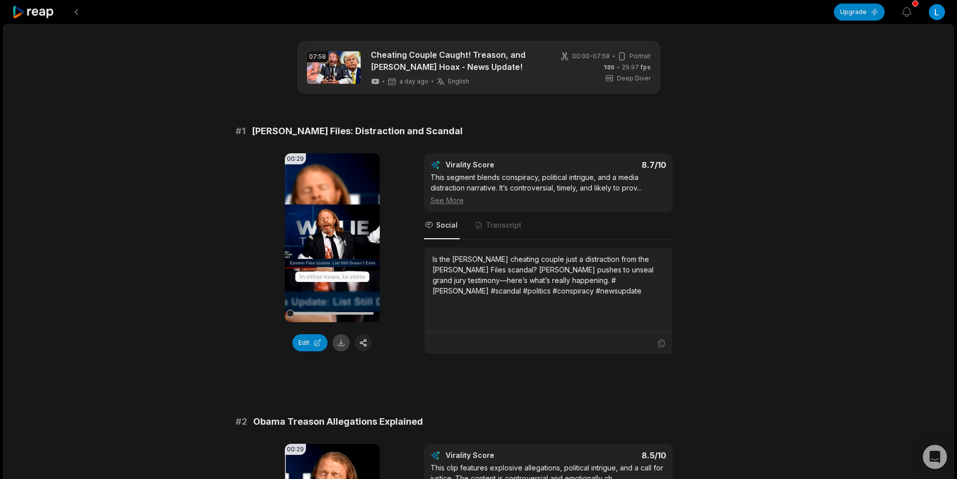
click at [344, 344] on button at bounding box center [340, 342] width 17 height 17
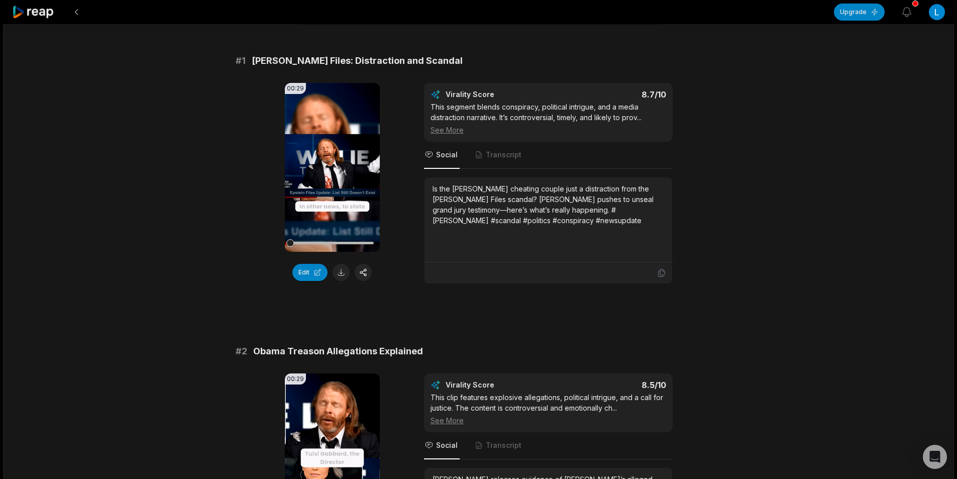
scroll to position [251, 0]
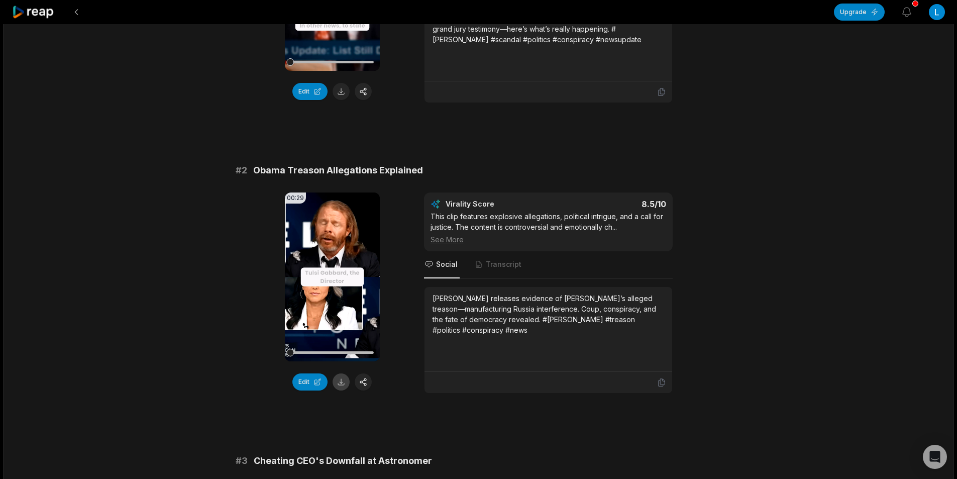
click at [341, 383] on button at bounding box center [340, 381] width 17 height 17
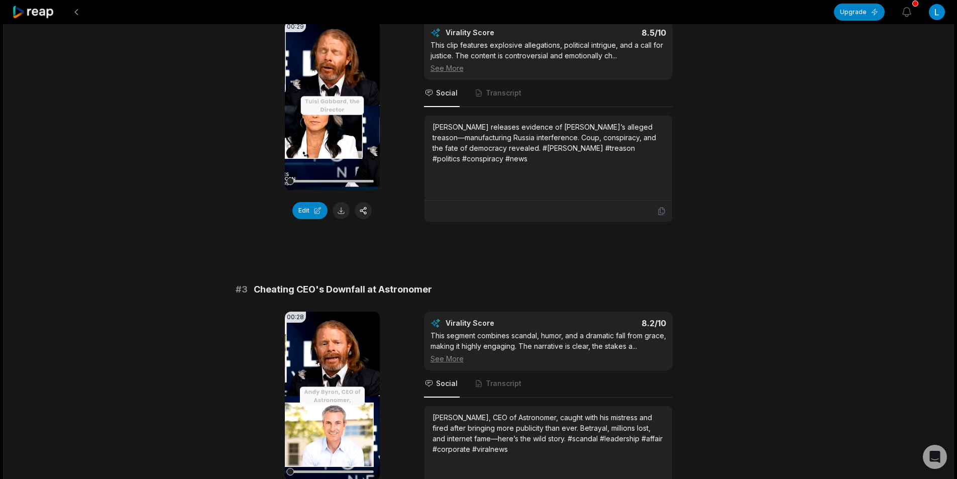
scroll to position [502, 0]
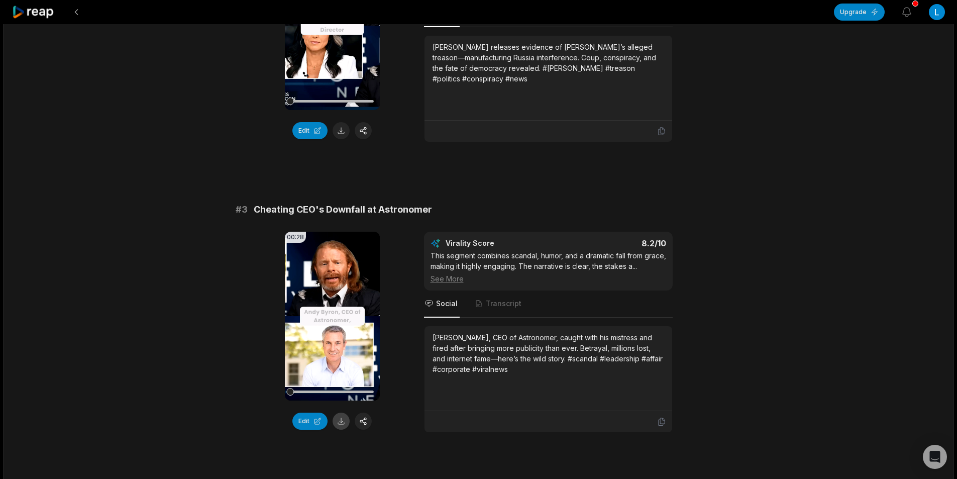
click at [341, 422] on button at bounding box center [340, 420] width 17 height 17
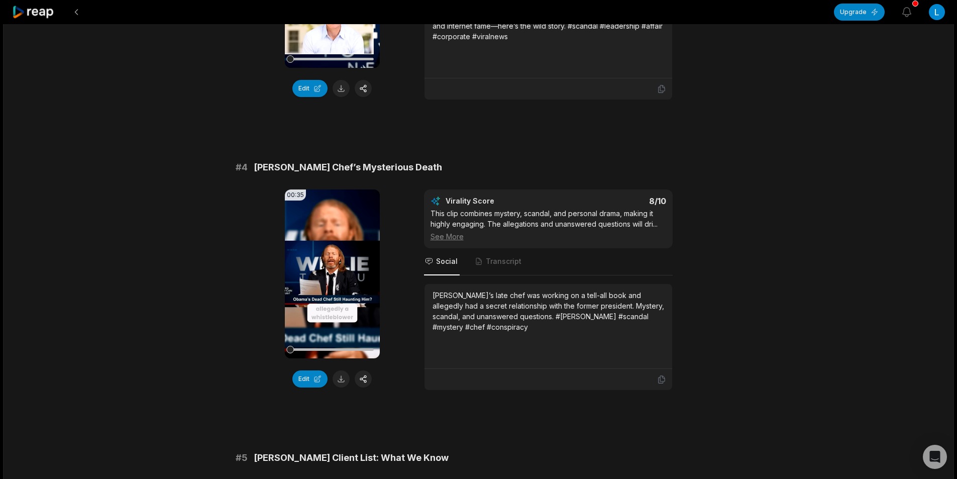
scroll to position [854, 0]
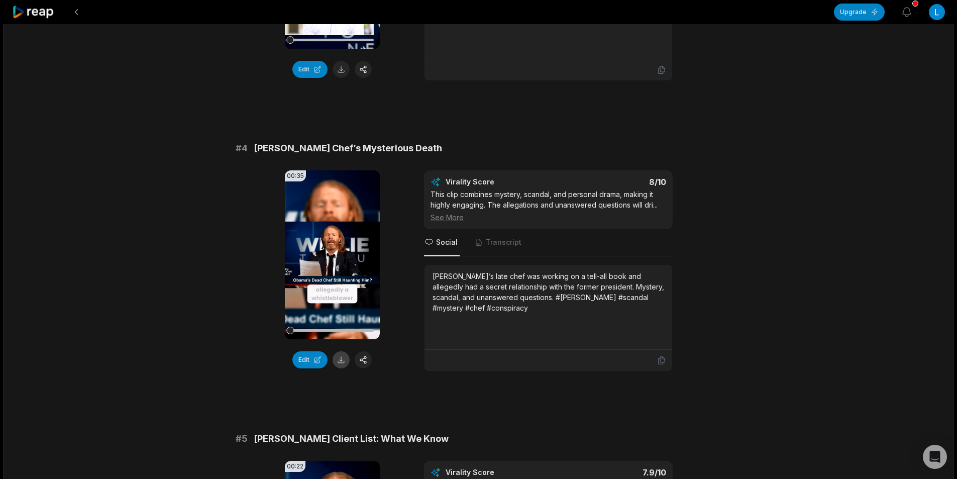
click at [337, 361] on button at bounding box center [340, 359] width 17 height 17
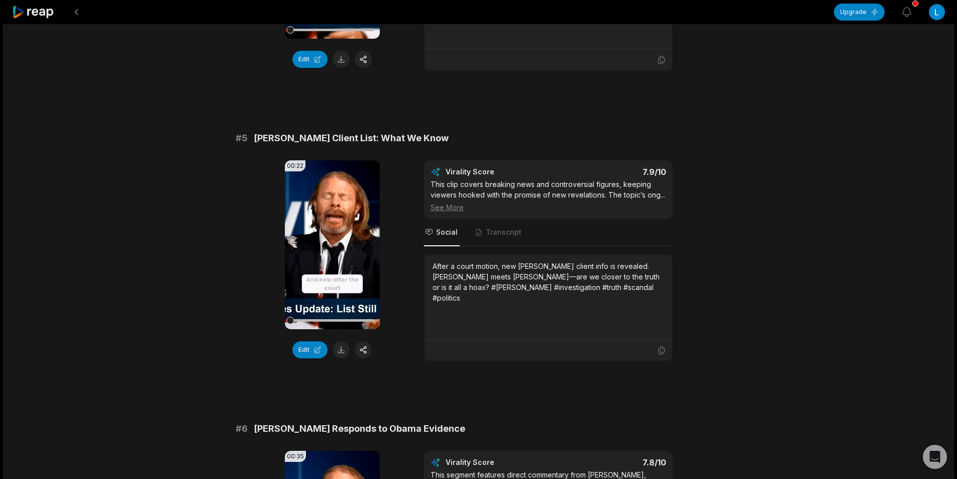
scroll to position [1155, 0]
click at [337, 350] on button at bounding box center [340, 348] width 17 height 17
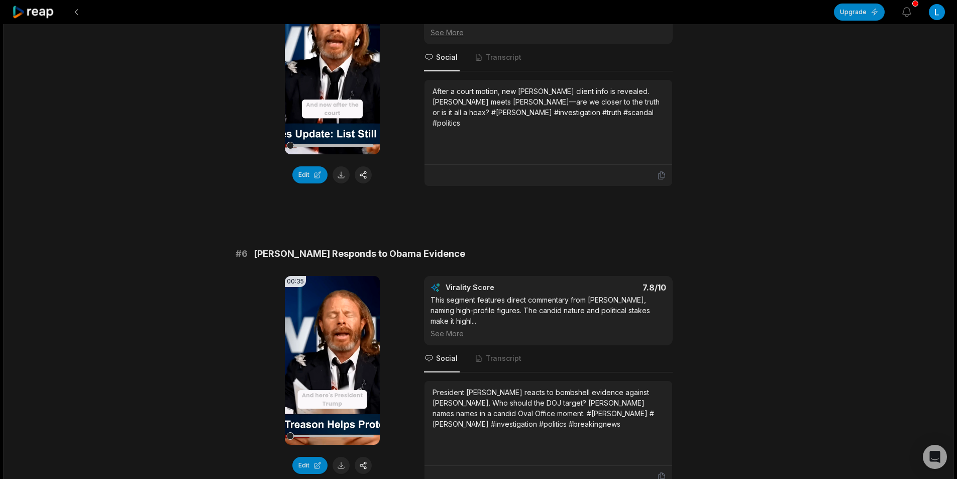
scroll to position [1356, 0]
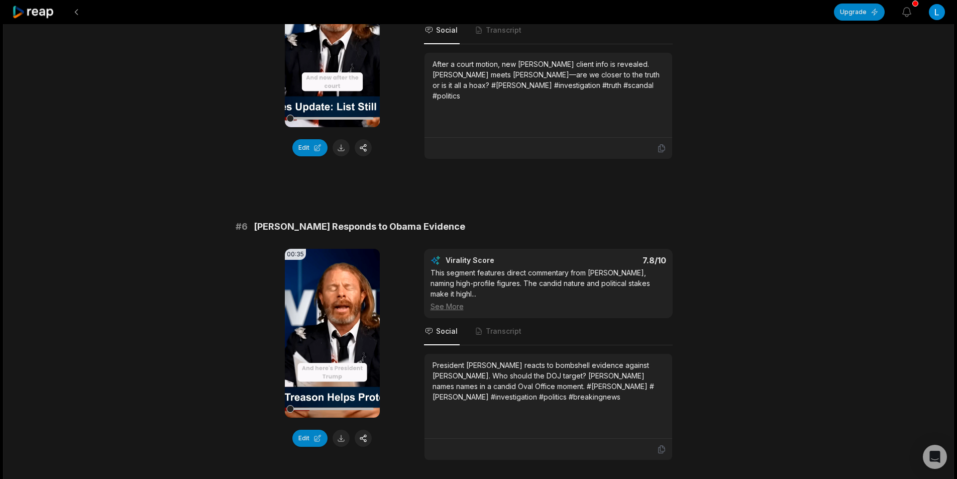
drag, startPoint x: 346, startPoint y: 436, endPoint x: 337, endPoint y: 433, distance: 9.5
click at [345, 436] on button at bounding box center [340, 437] width 17 height 17
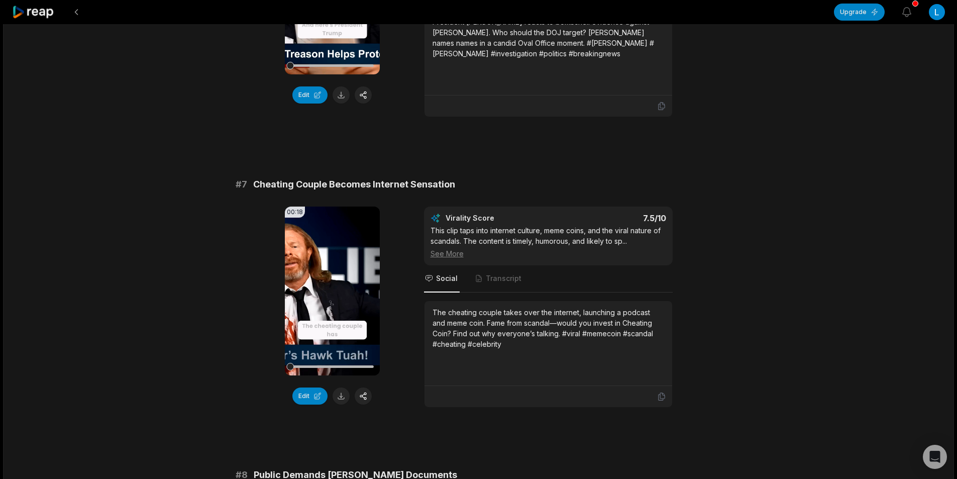
scroll to position [1708, 0]
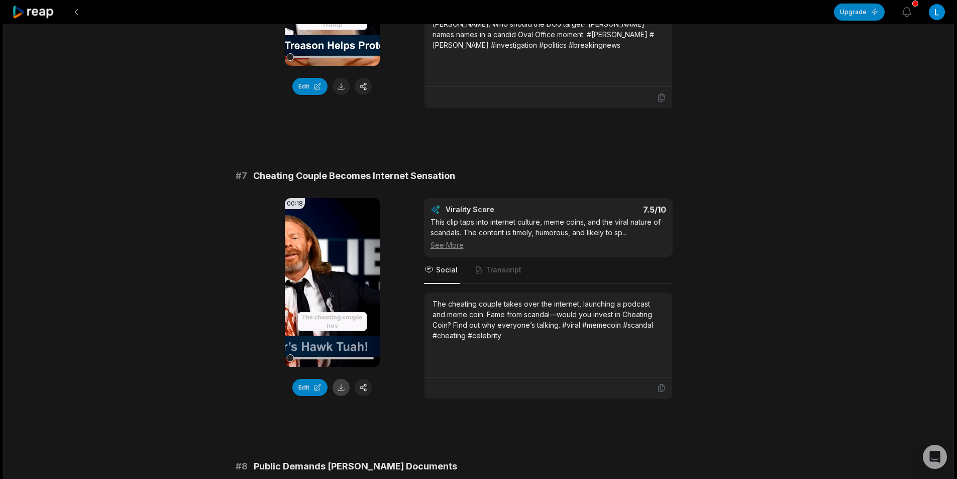
click at [337, 379] on button at bounding box center [340, 387] width 17 height 17
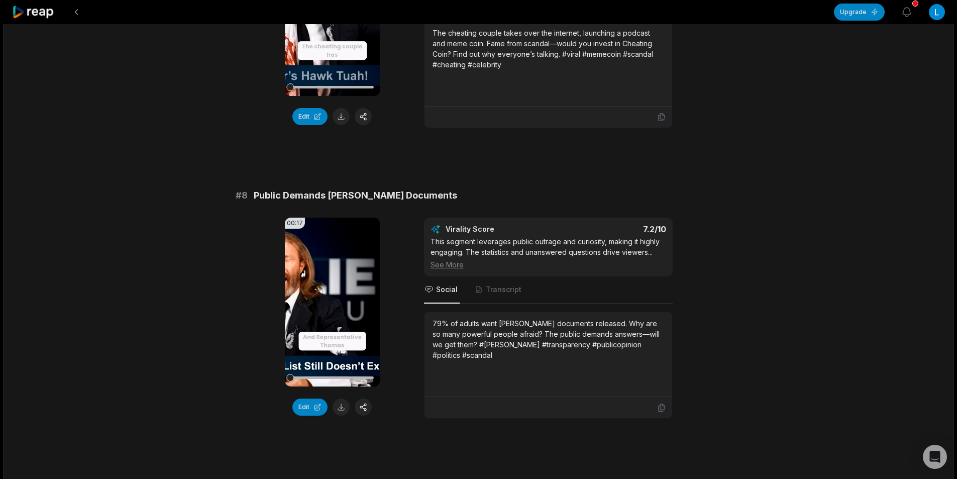
scroll to position [2009, 0]
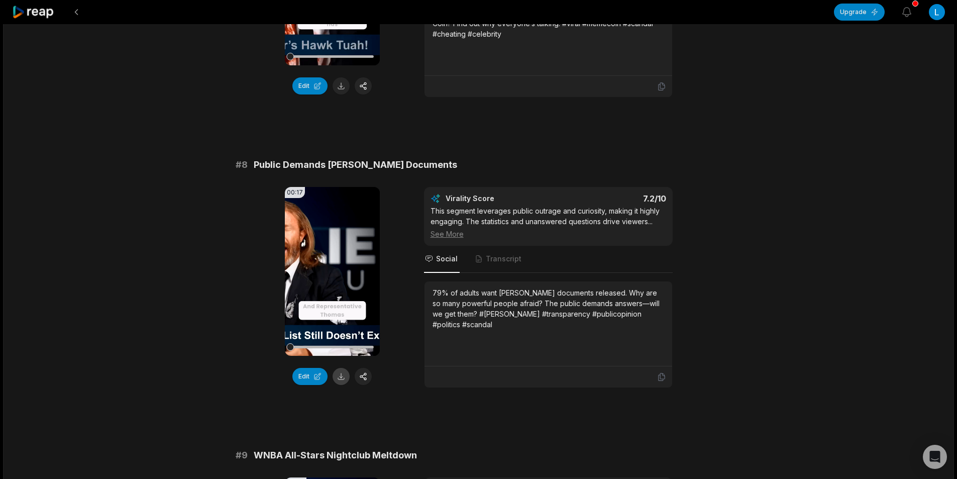
click at [341, 368] on button at bounding box center [340, 376] width 17 height 17
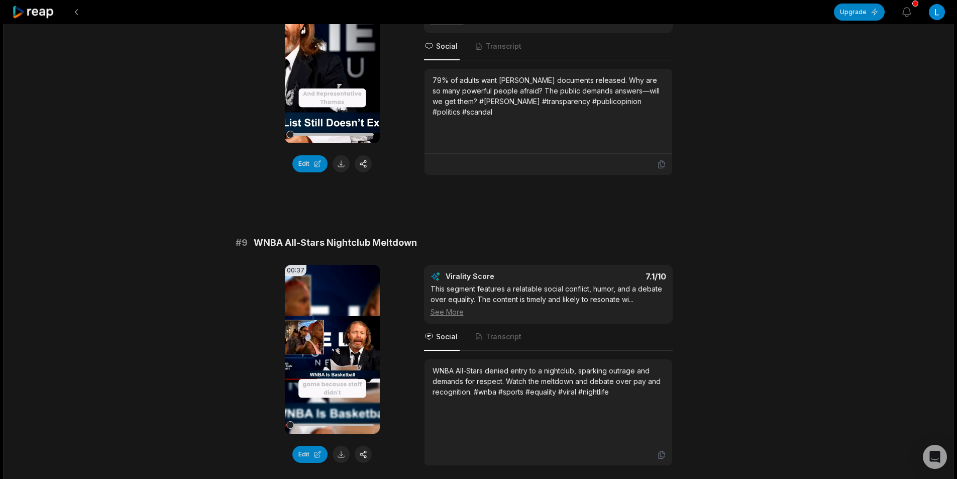
scroll to position [2310, 0]
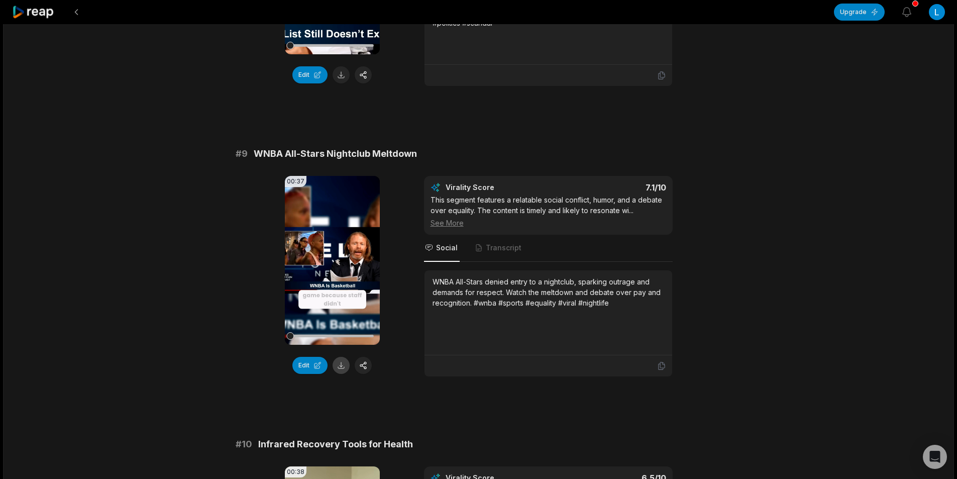
click at [338, 357] on button at bounding box center [340, 365] width 17 height 17
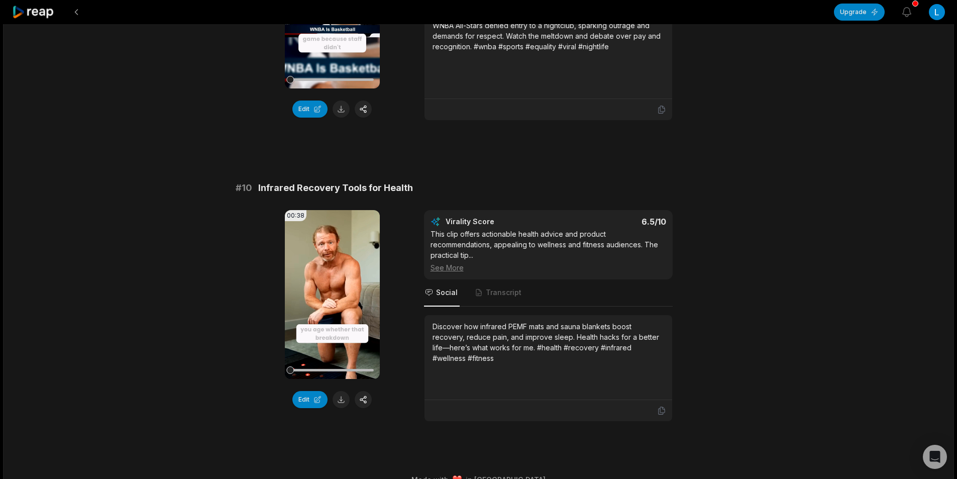
scroll to position [2575, 0]
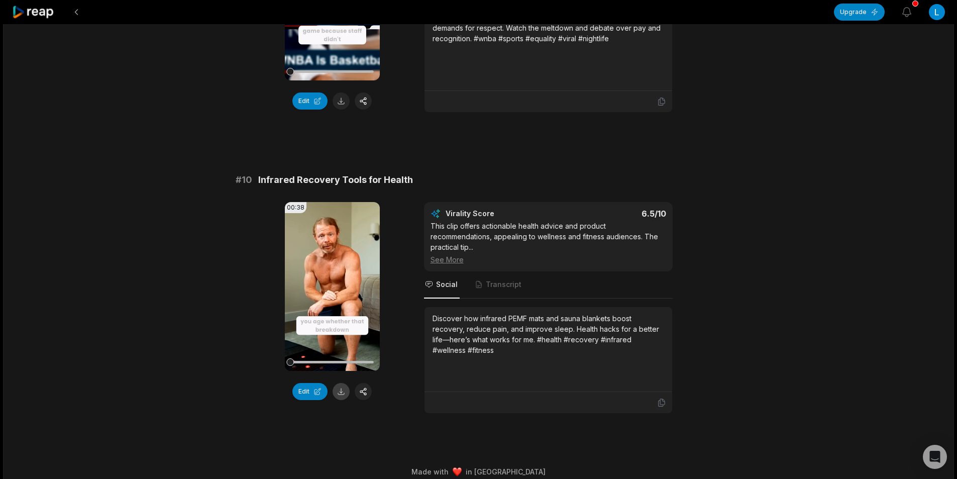
click at [343, 384] on button at bounding box center [340, 391] width 17 height 17
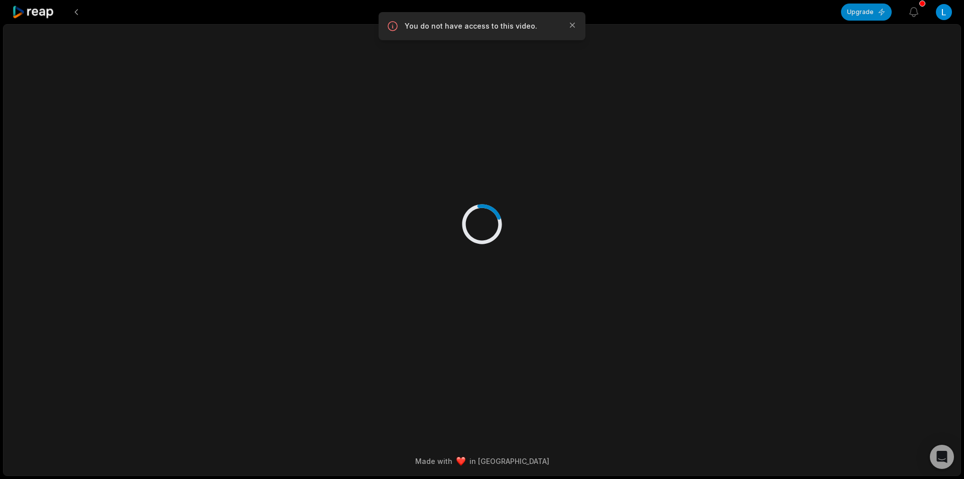
click at [49, 13] on icon at bounding box center [33, 13] width 43 height 14
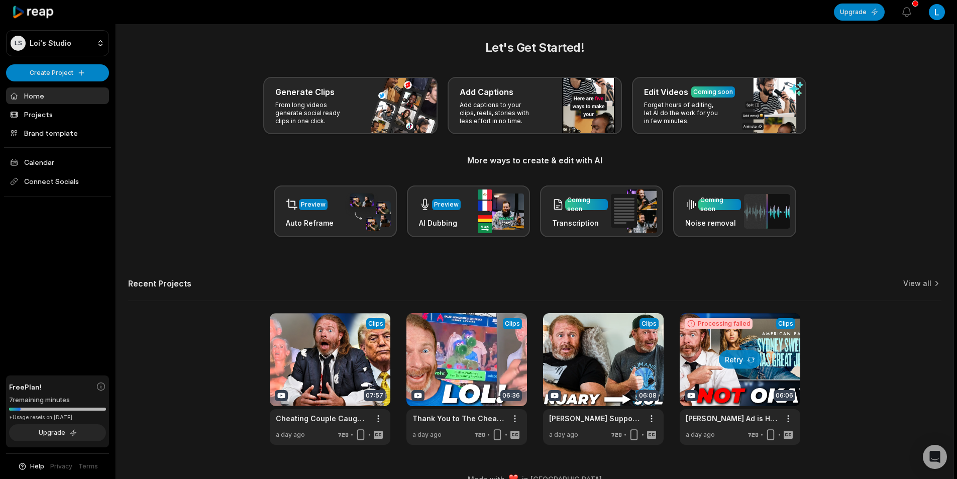
scroll to position [23, 0]
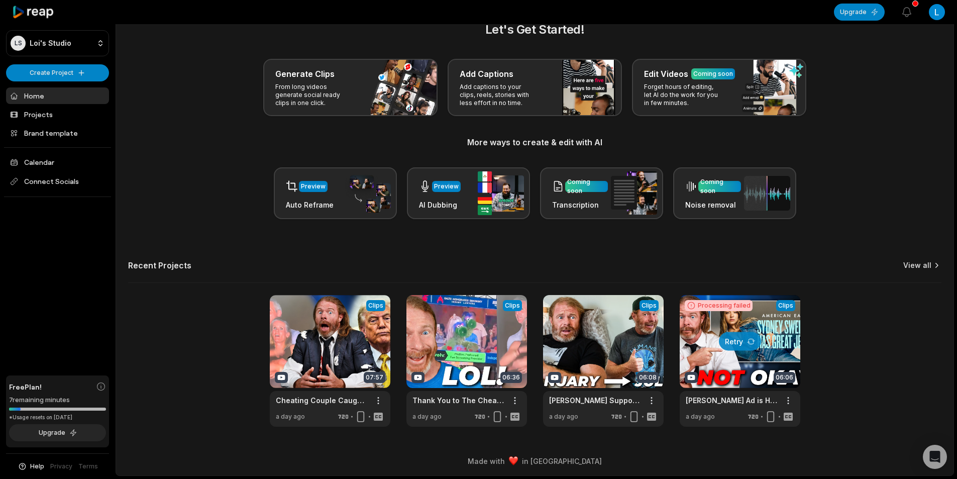
click at [920, 261] on link "View all" at bounding box center [917, 265] width 28 height 10
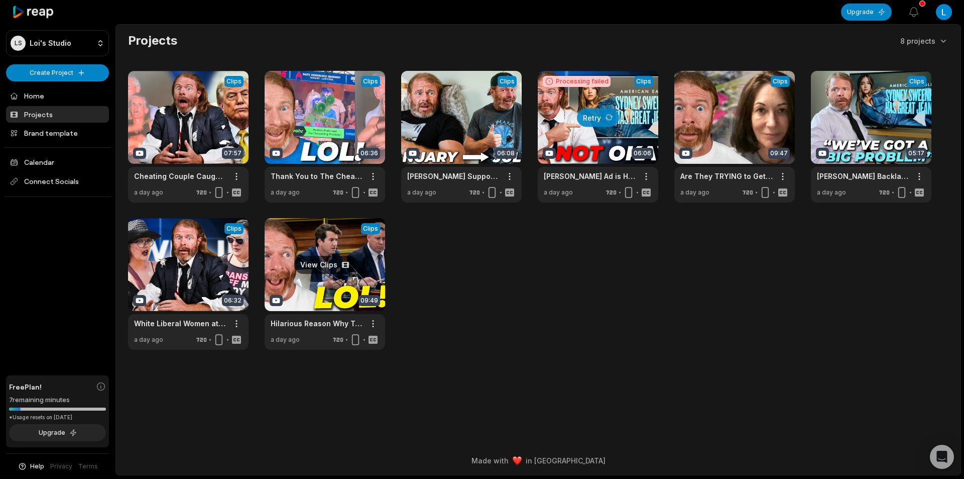
click at [316, 272] on link at bounding box center [325, 284] width 121 height 132
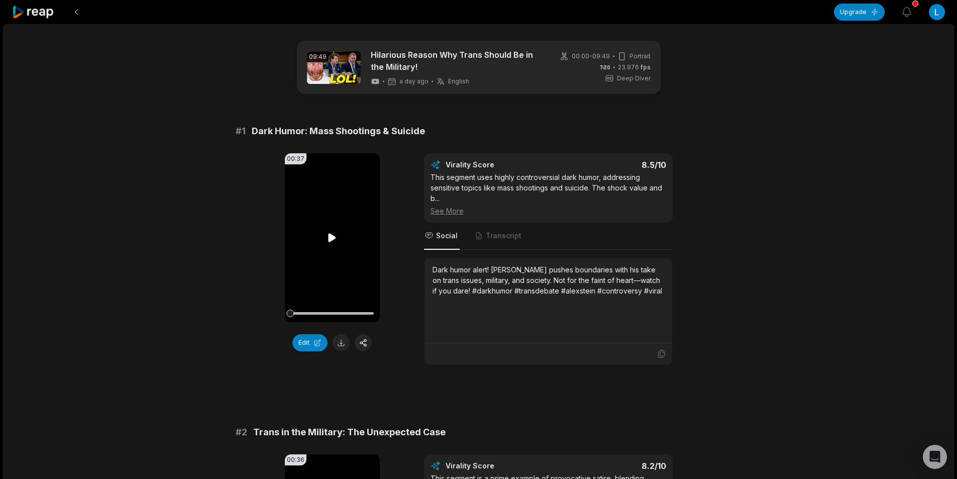
scroll to position [32, 0]
